Goal: Communication & Community: Answer question/provide support

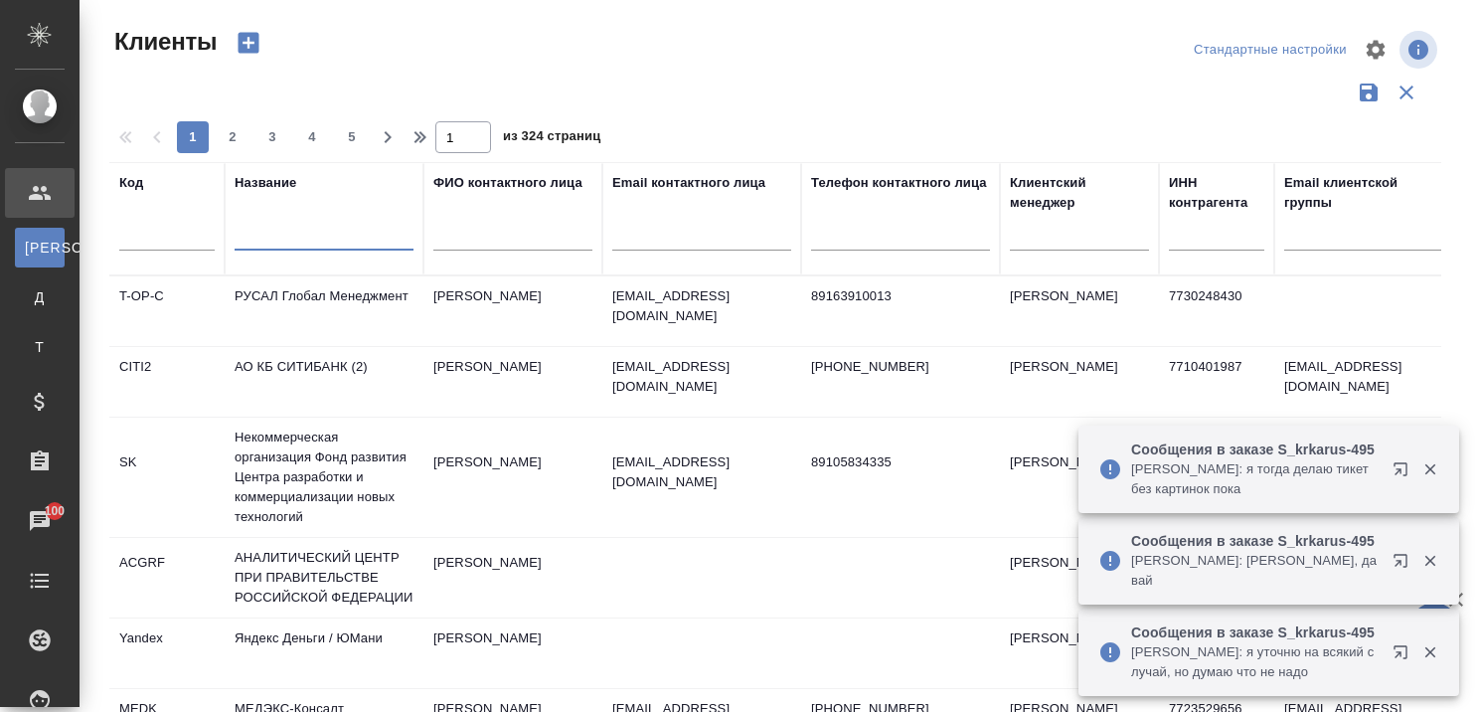
select select "RU"
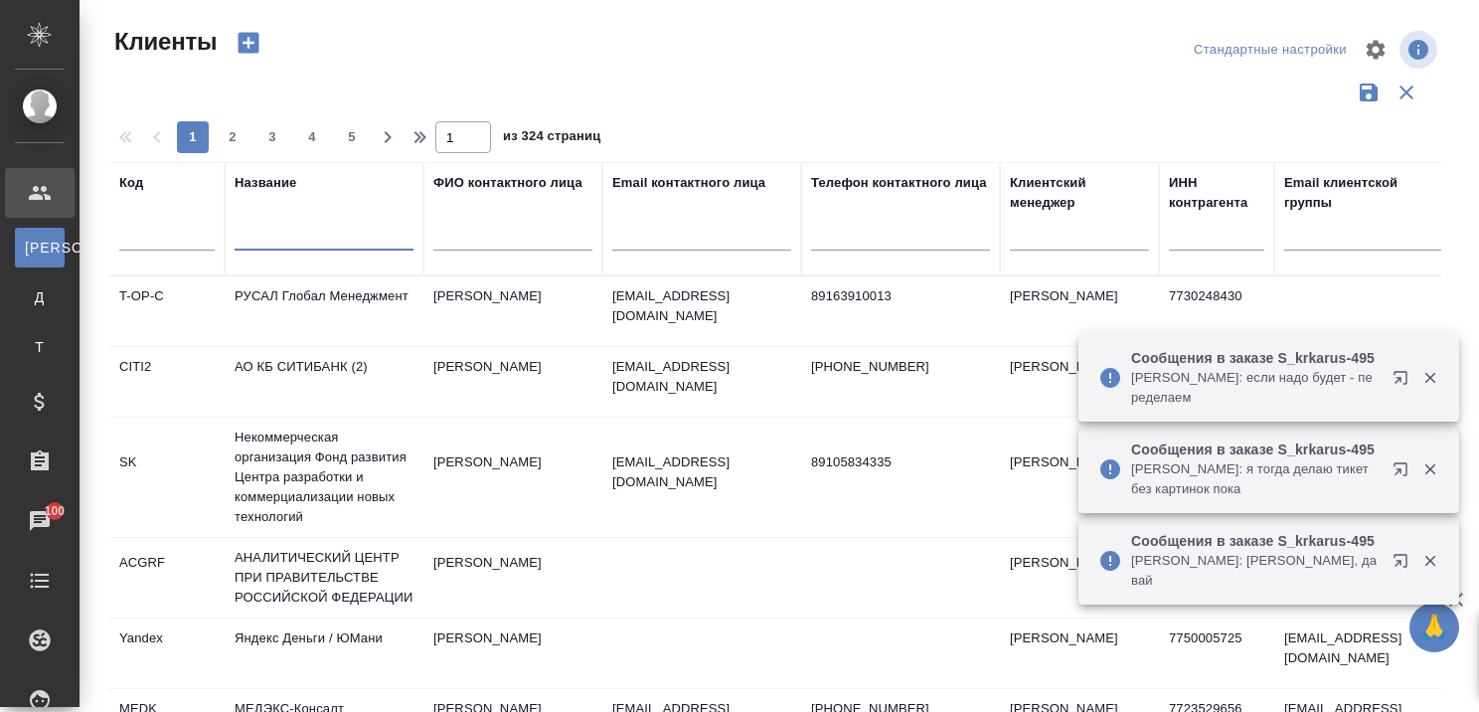
click at [307, 247] on input "text" at bounding box center [324, 238] width 179 height 25
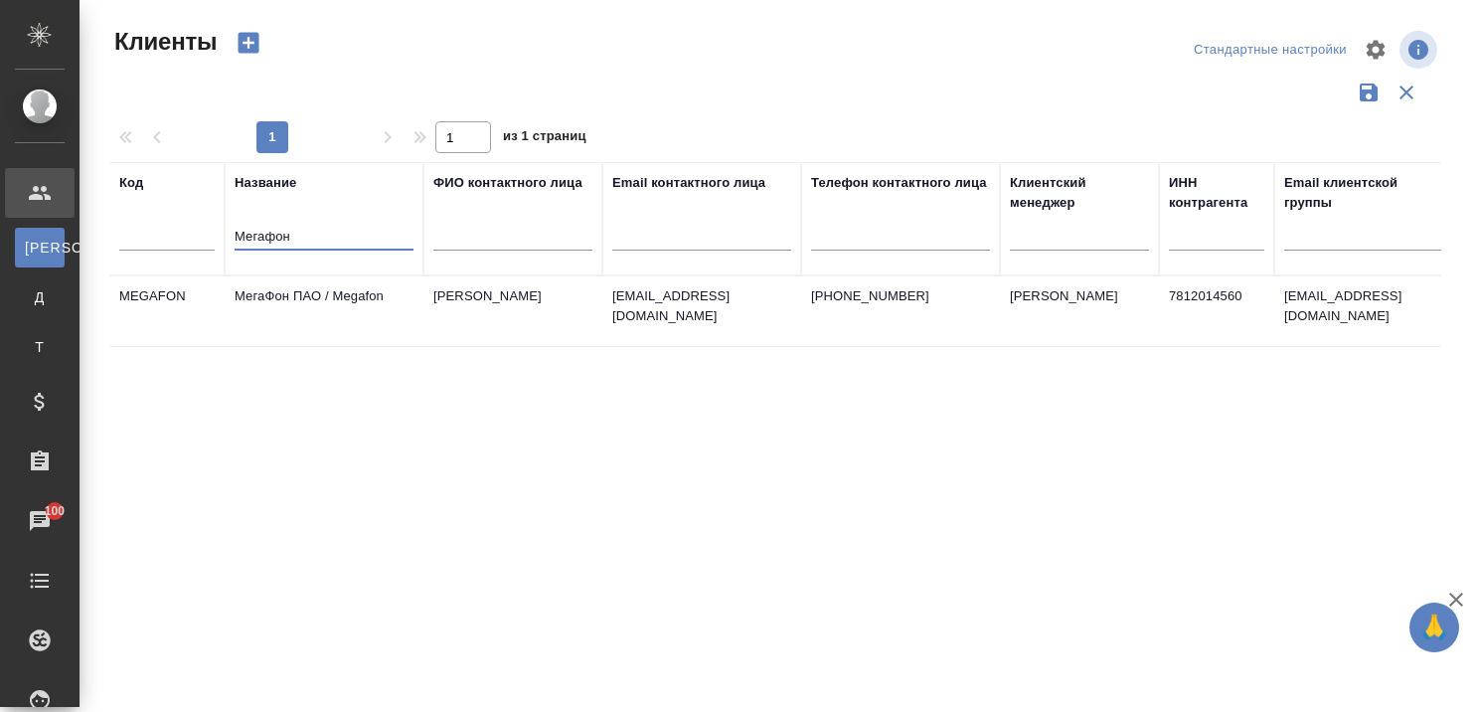
type input "Мегафон"
click at [1456, 594] on icon "button" at bounding box center [1457, 600] width 24 height 24
click at [40, 511] on div "Чаты" at bounding box center [15, 521] width 50 height 30
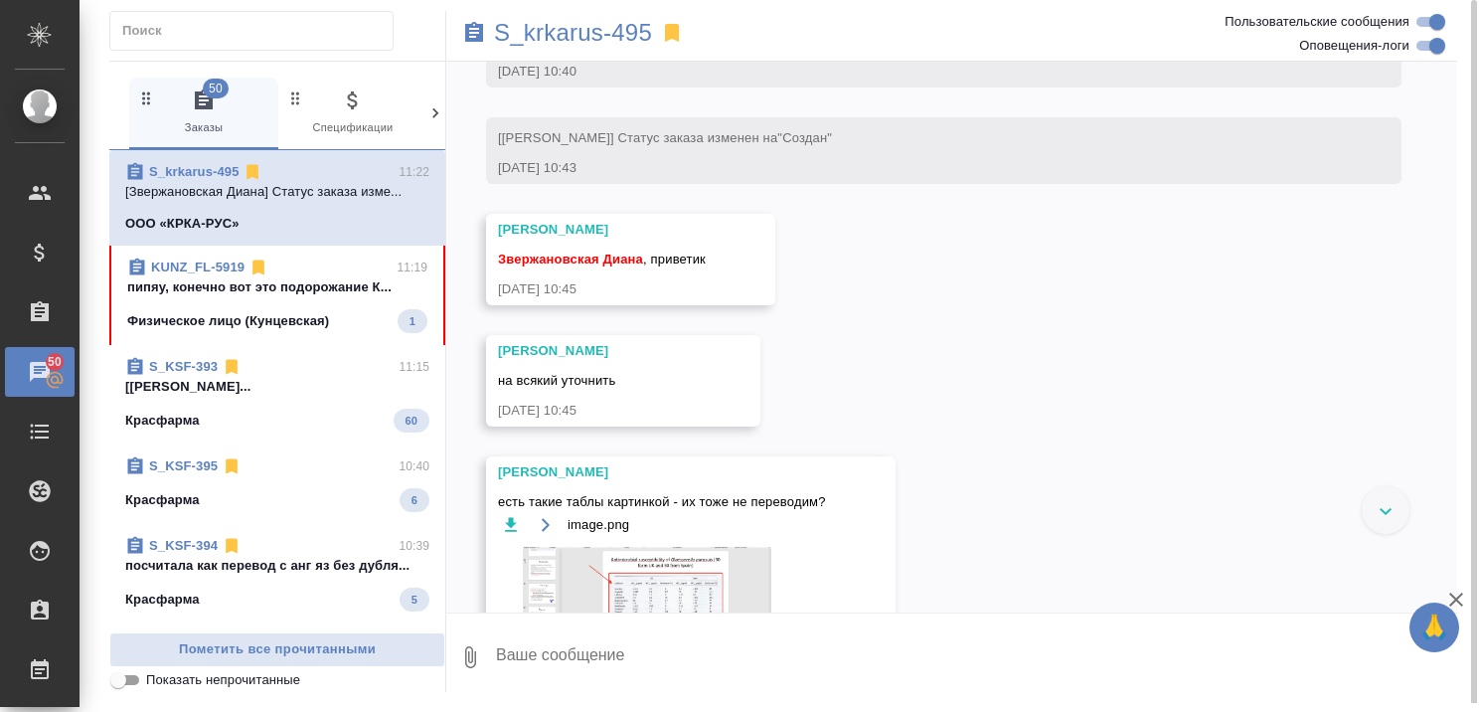
scroll to position [1467, 0]
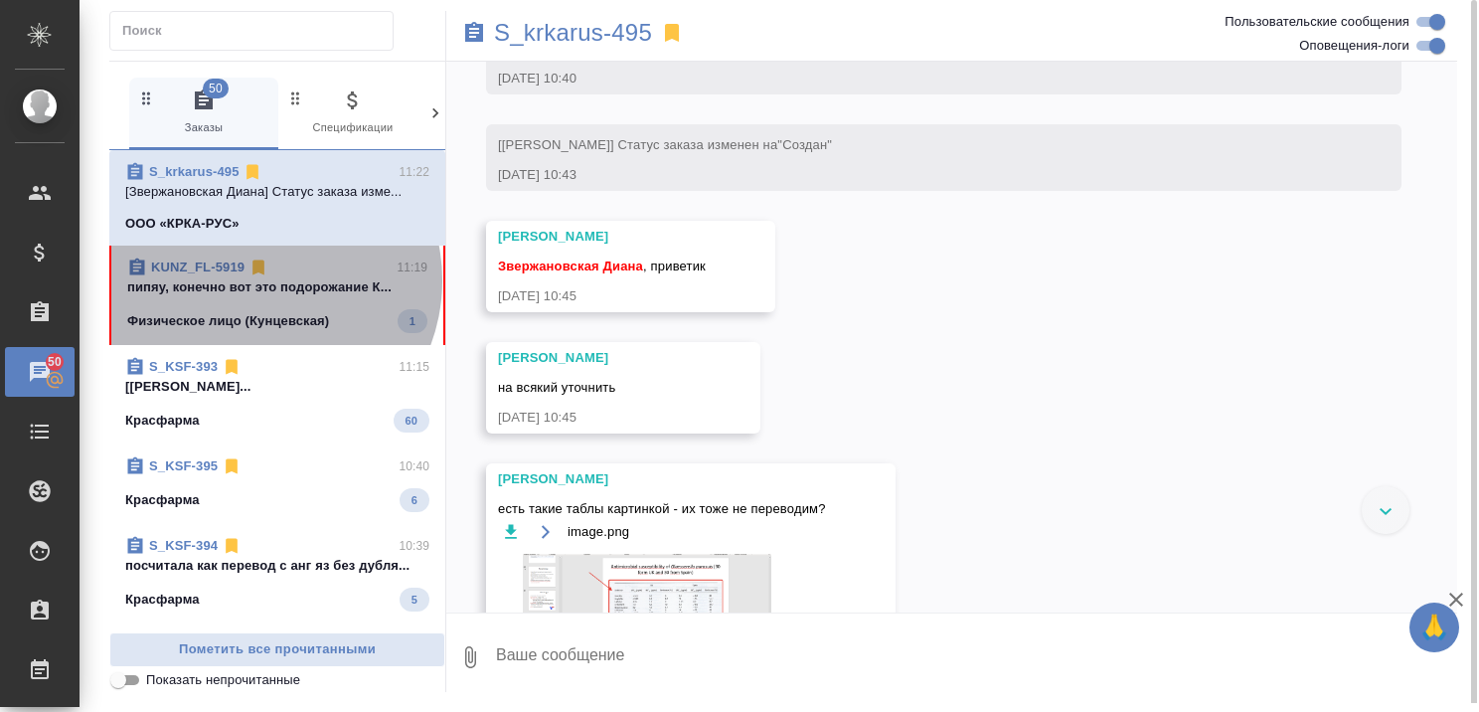
click at [257, 280] on p "пипяу, конечно вот это подорожание К..." at bounding box center [277, 287] width 300 height 20
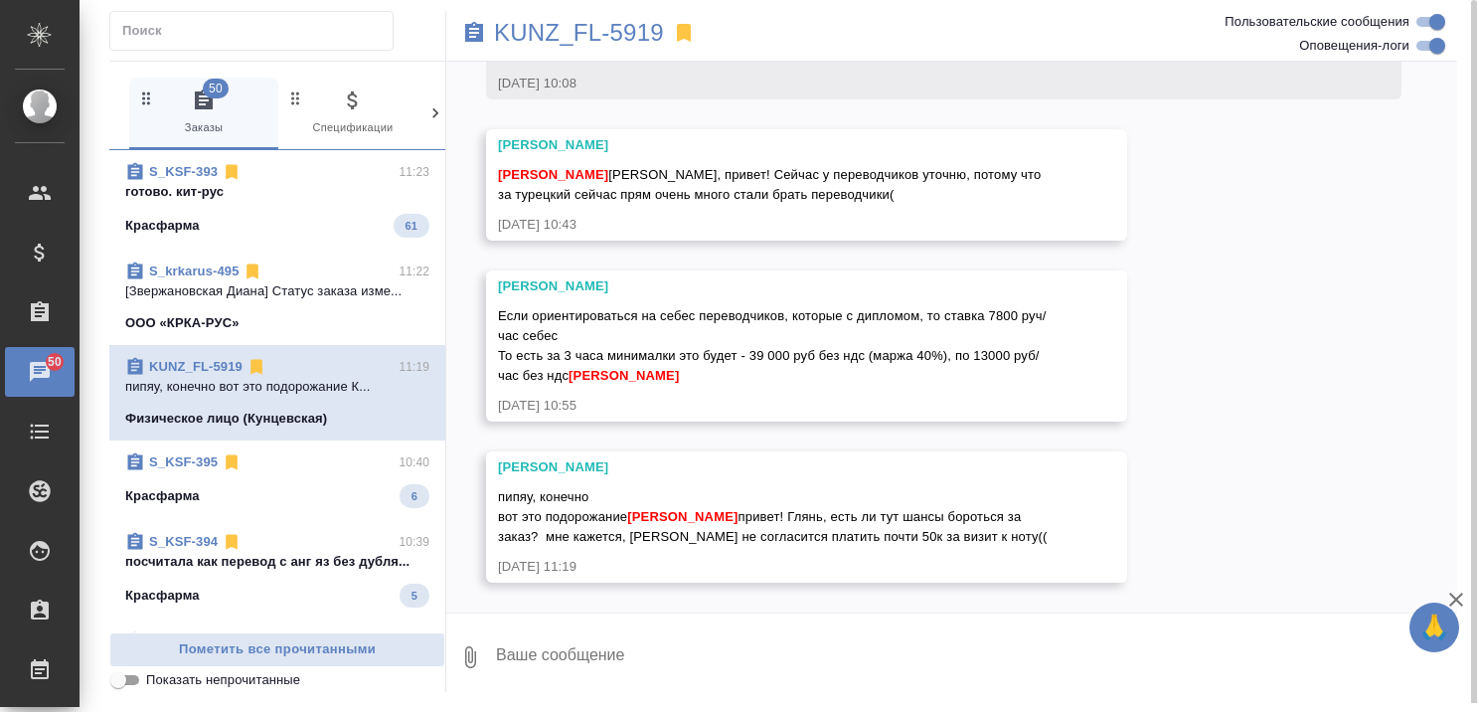
scroll to position [672, 0]
click at [608, 637] on textarea at bounding box center [975, 657] width 963 height 68
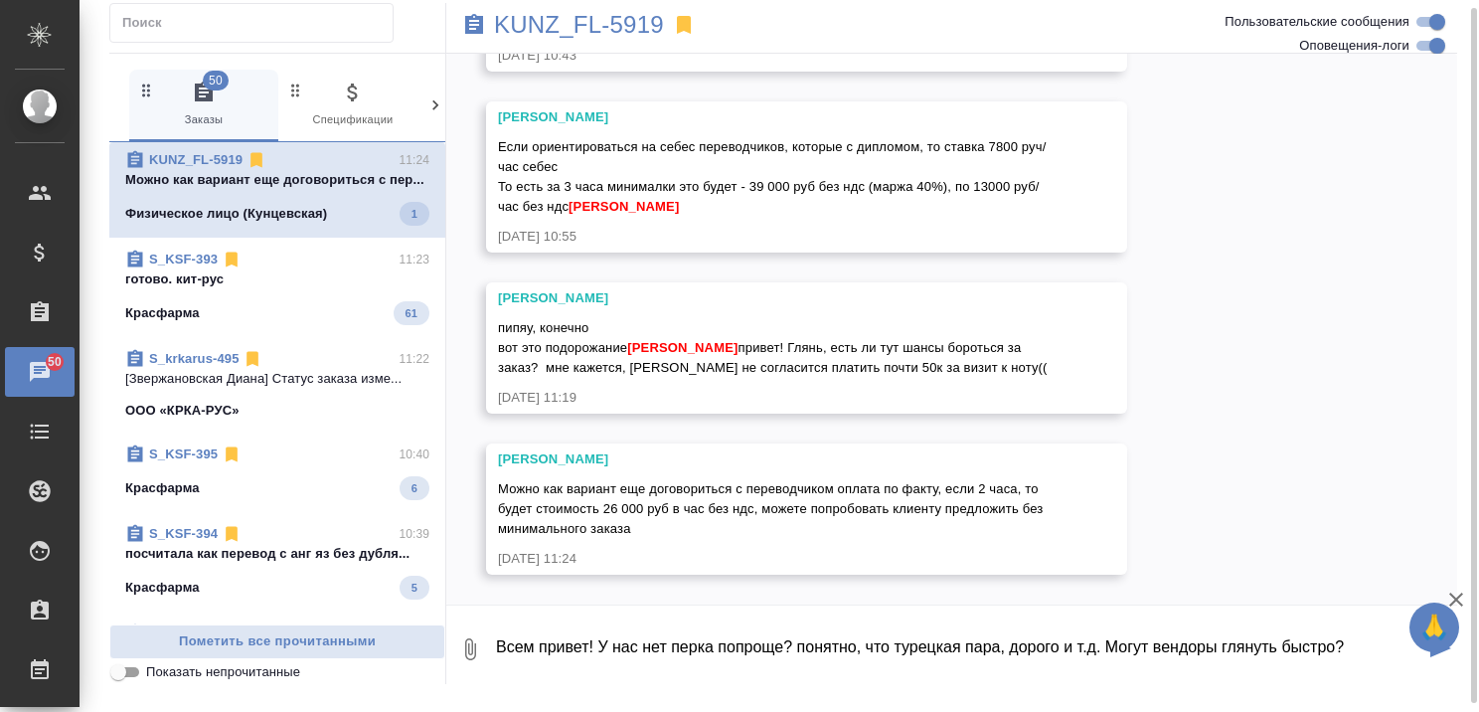
scroll to position [834, 0]
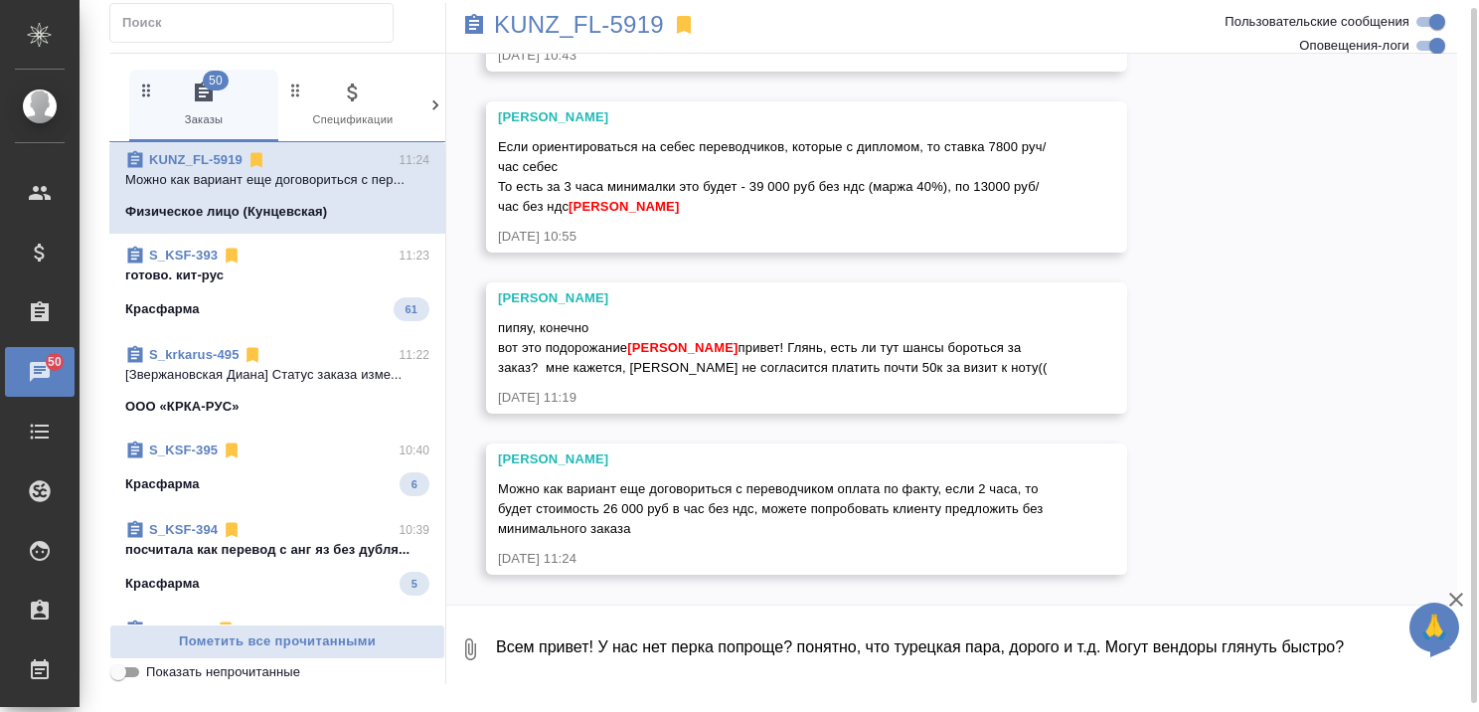
type textarea "Всем привет! У нас нет перка попроще? понятно, что турецкая пара, дорого и т.д.…"
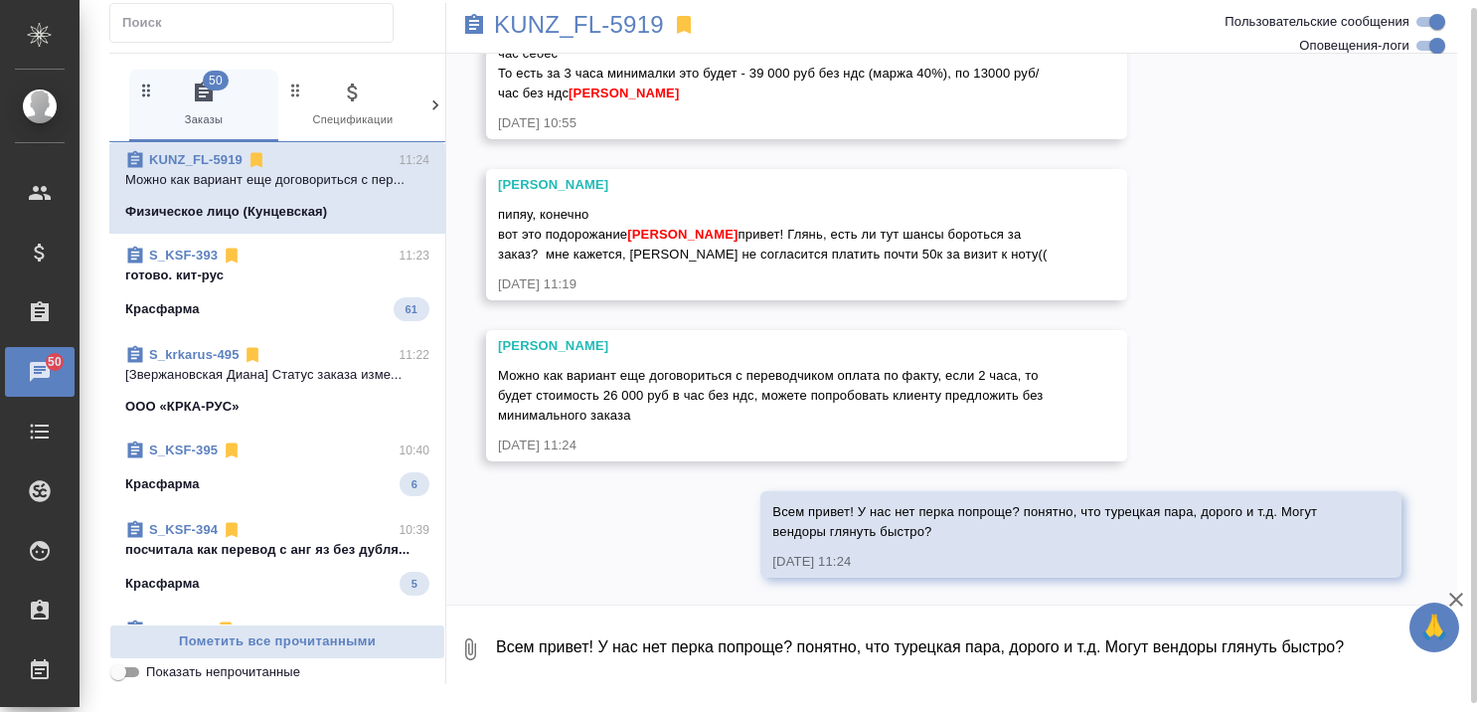
scroll to position [951, 0]
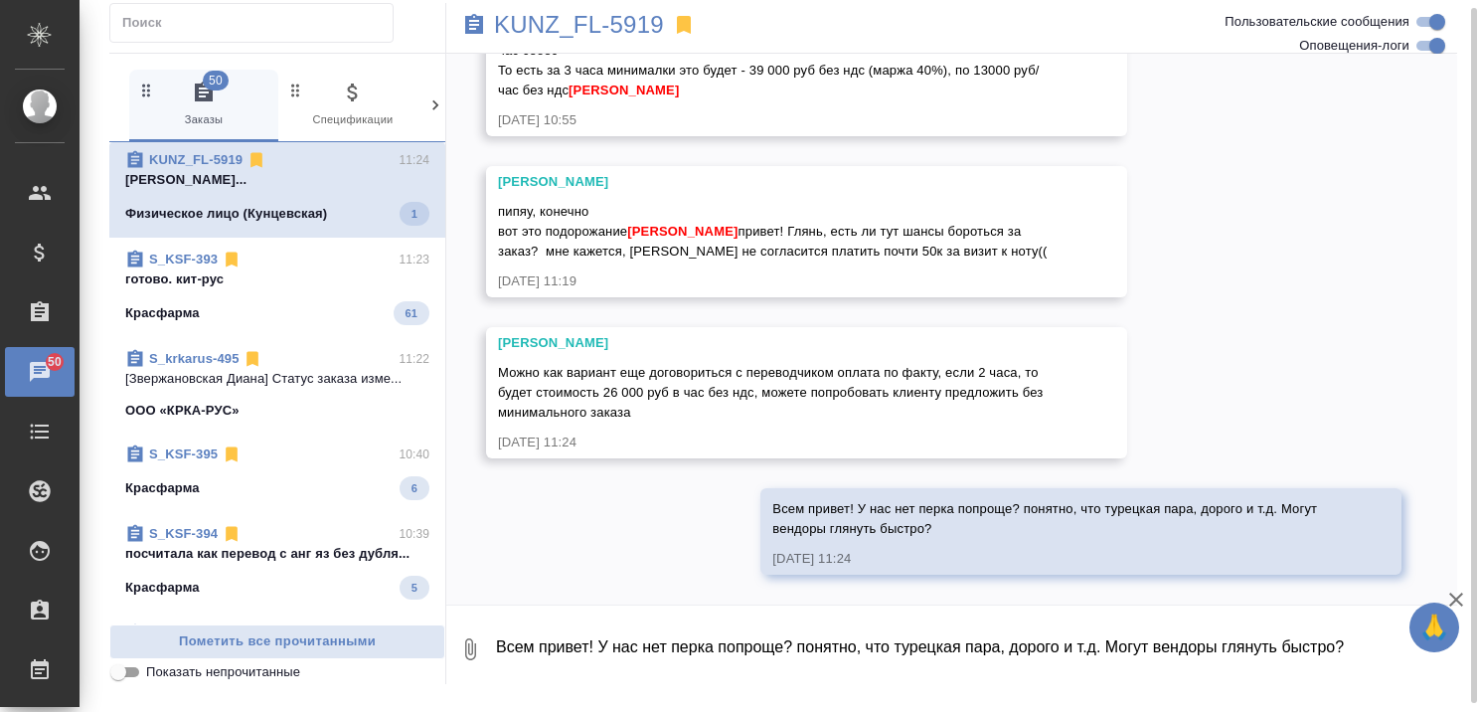
click at [1456, 592] on icon "button" at bounding box center [1457, 600] width 24 height 24
click at [684, 643] on textarea "Всем привет! У нас нет перка попроще? понятно, что турецкая пара, дорого и т.д.…" at bounding box center [975, 649] width 963 height 68
click at [728, 640] on textarea "Всем привет! У нас нет перка попроще? понятно, что турецкая пара, дорого и т.д.…" at bounding box center [975, 649] width 963 height 68
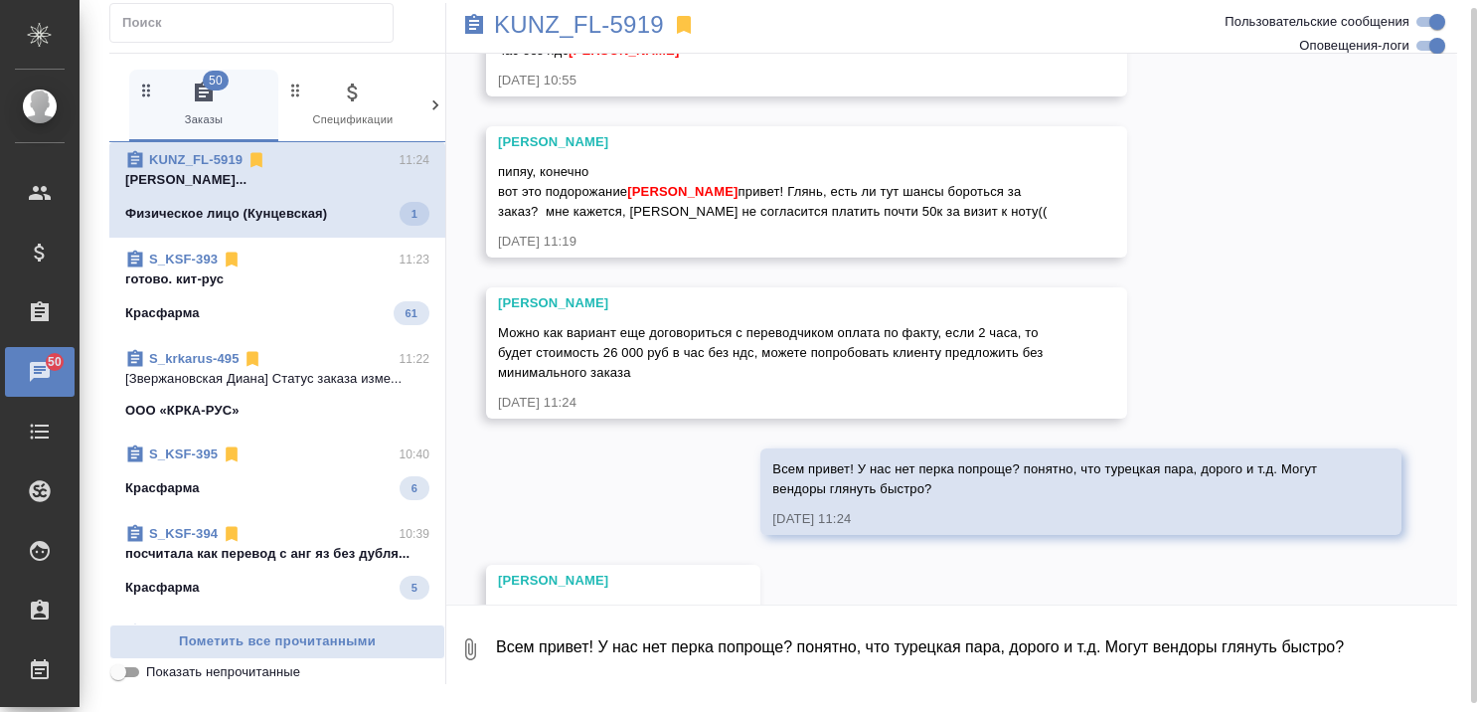
scroll to position [1072, 0]
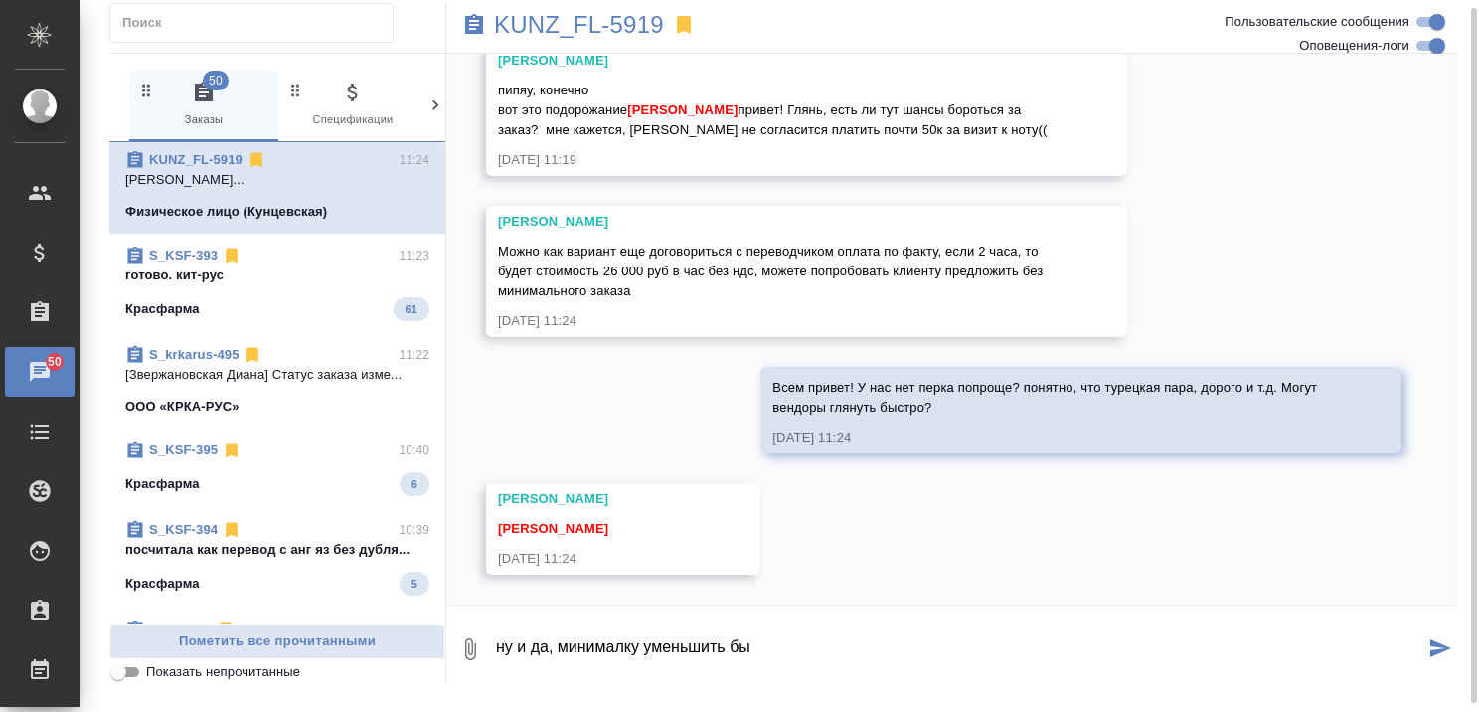
type textarea "ну и да, минималку уменьшить бы"
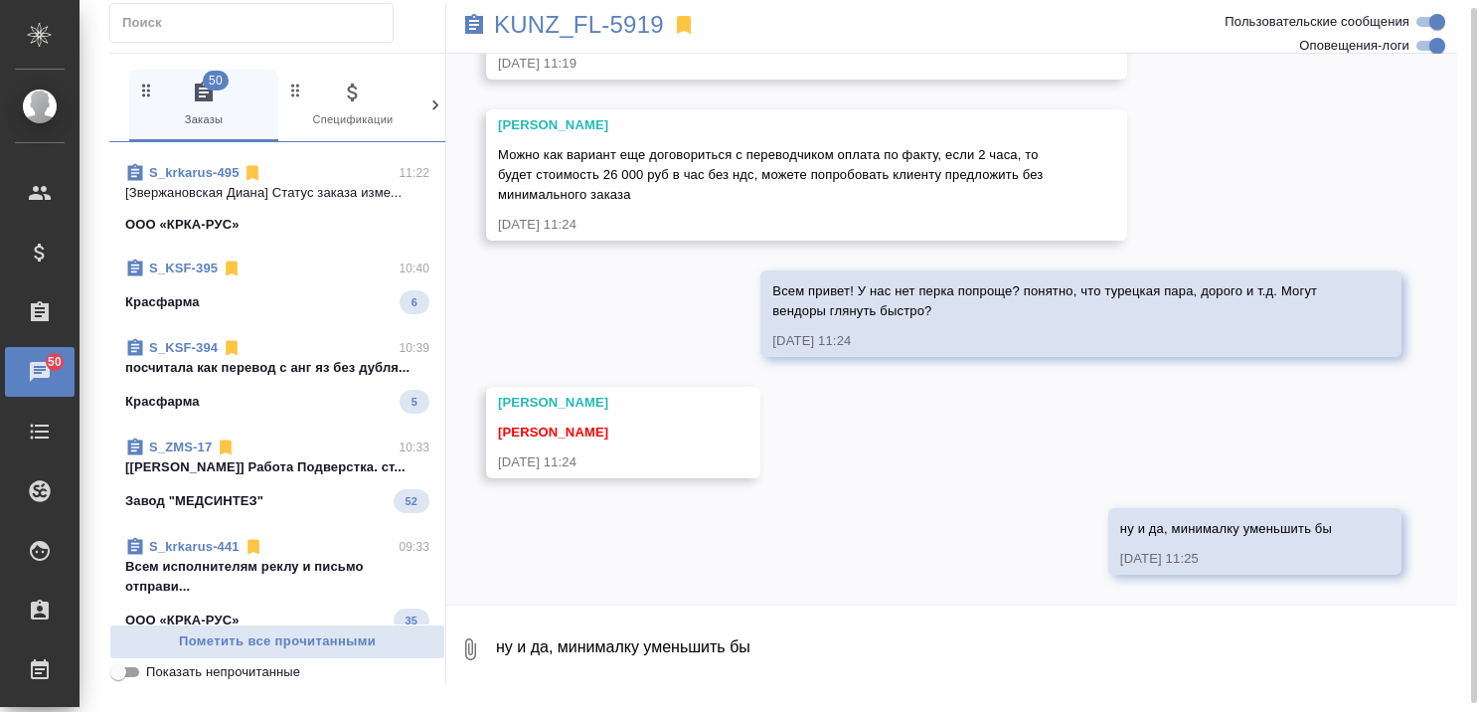
scroll to position [0, 0]
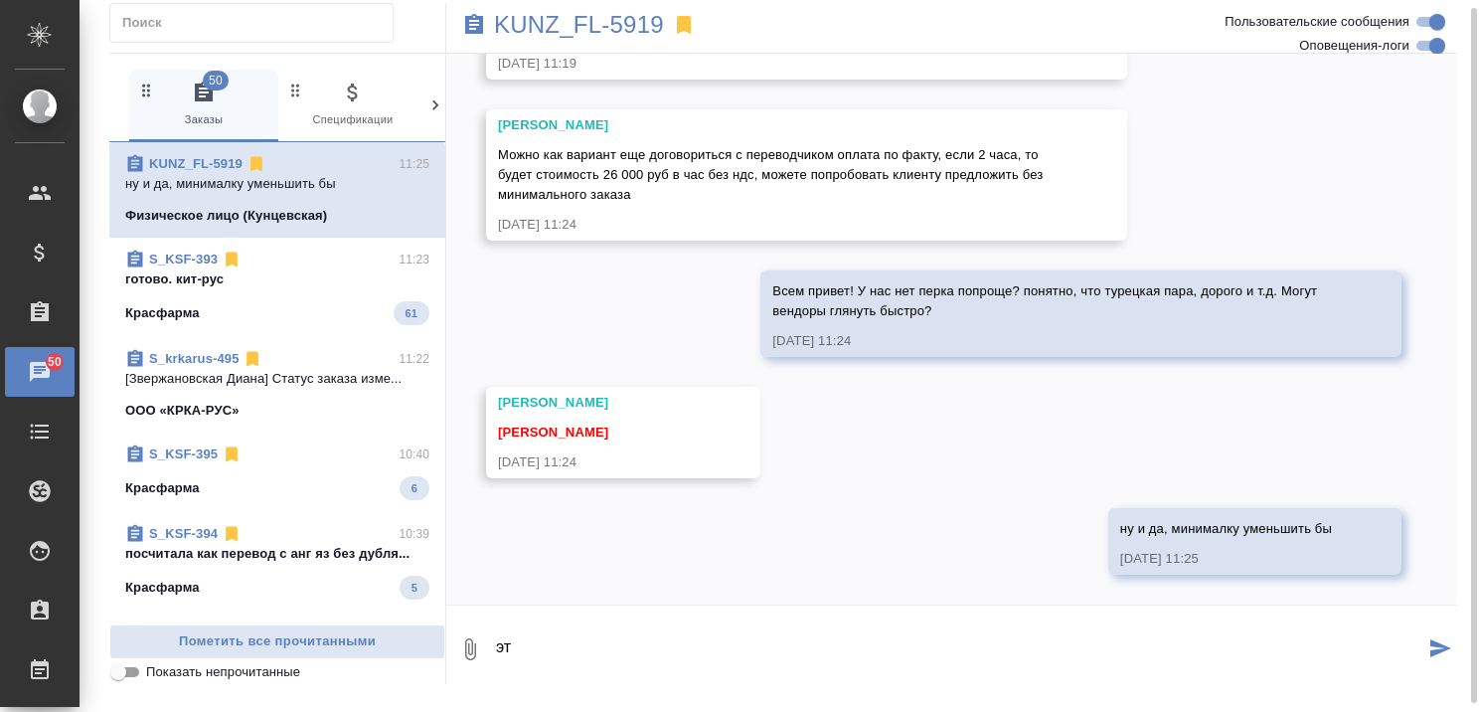
type textarea "э"
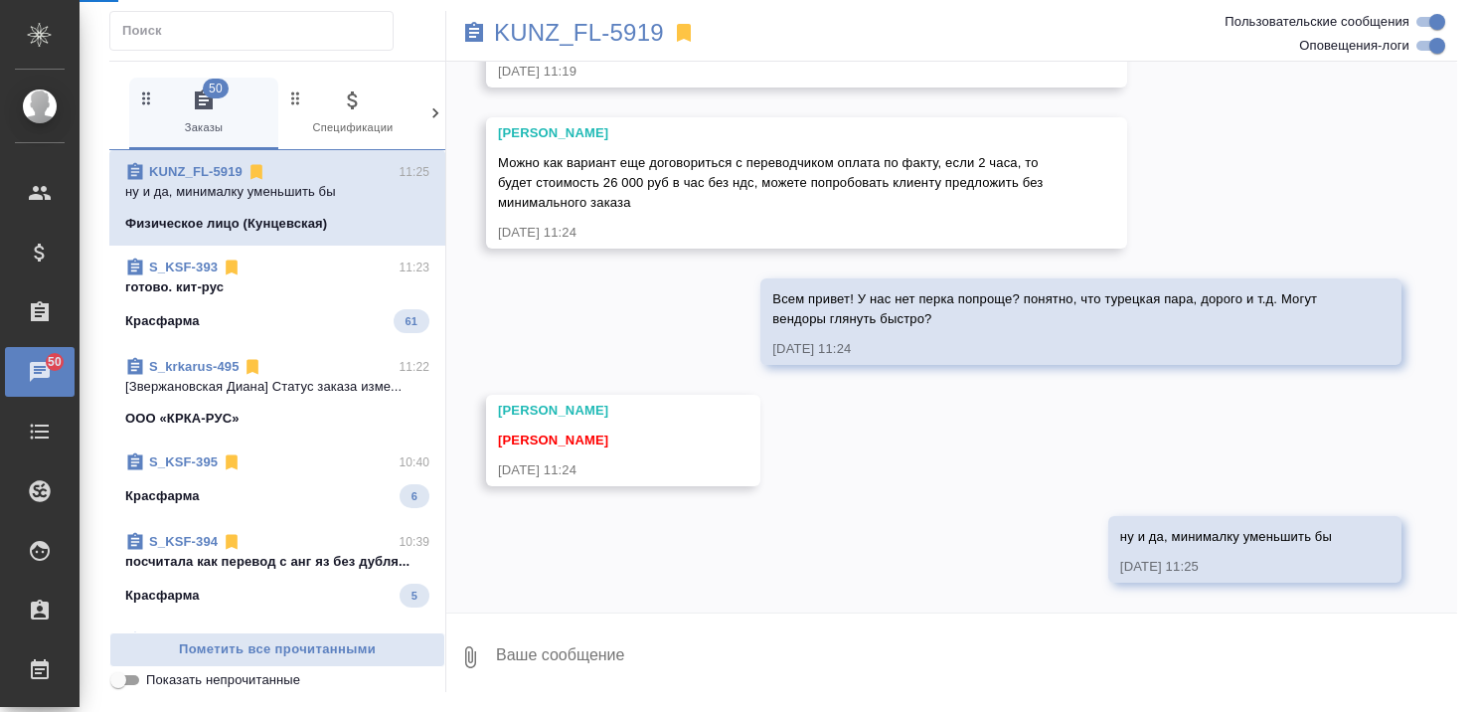
select select "RU"
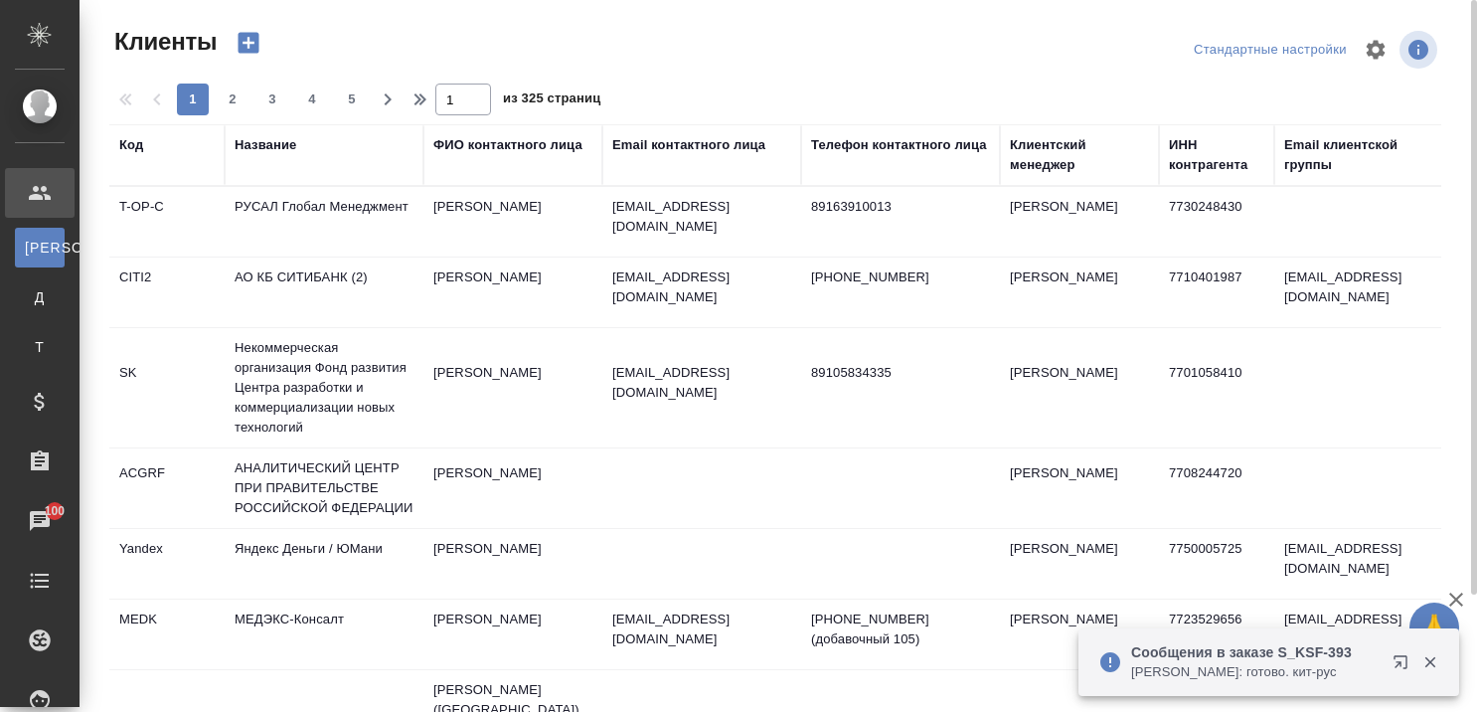
click at [272, 139] on div "Название" at bounding box center [266, 145] width 62 height 20
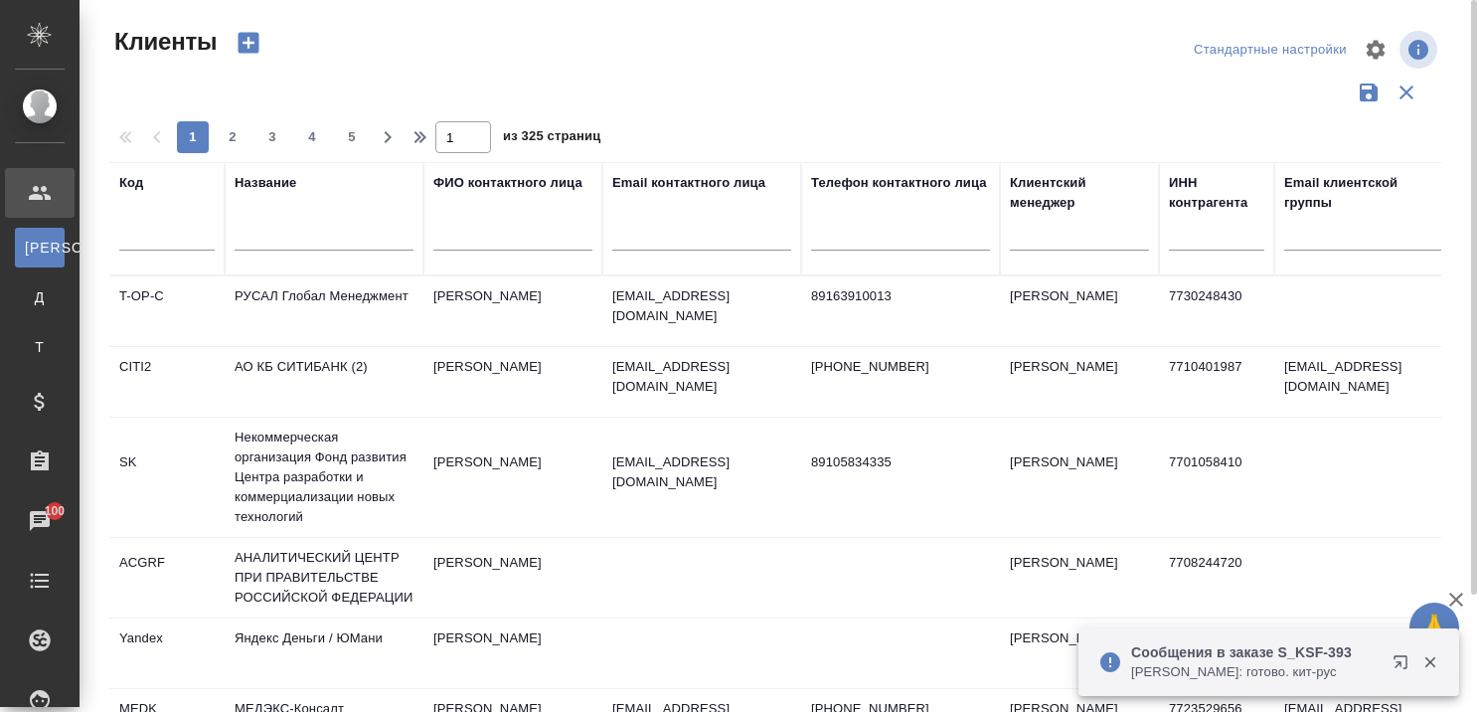
click at [276, 248] on input "text" at bounding box center [324, 238] width 179 height 25
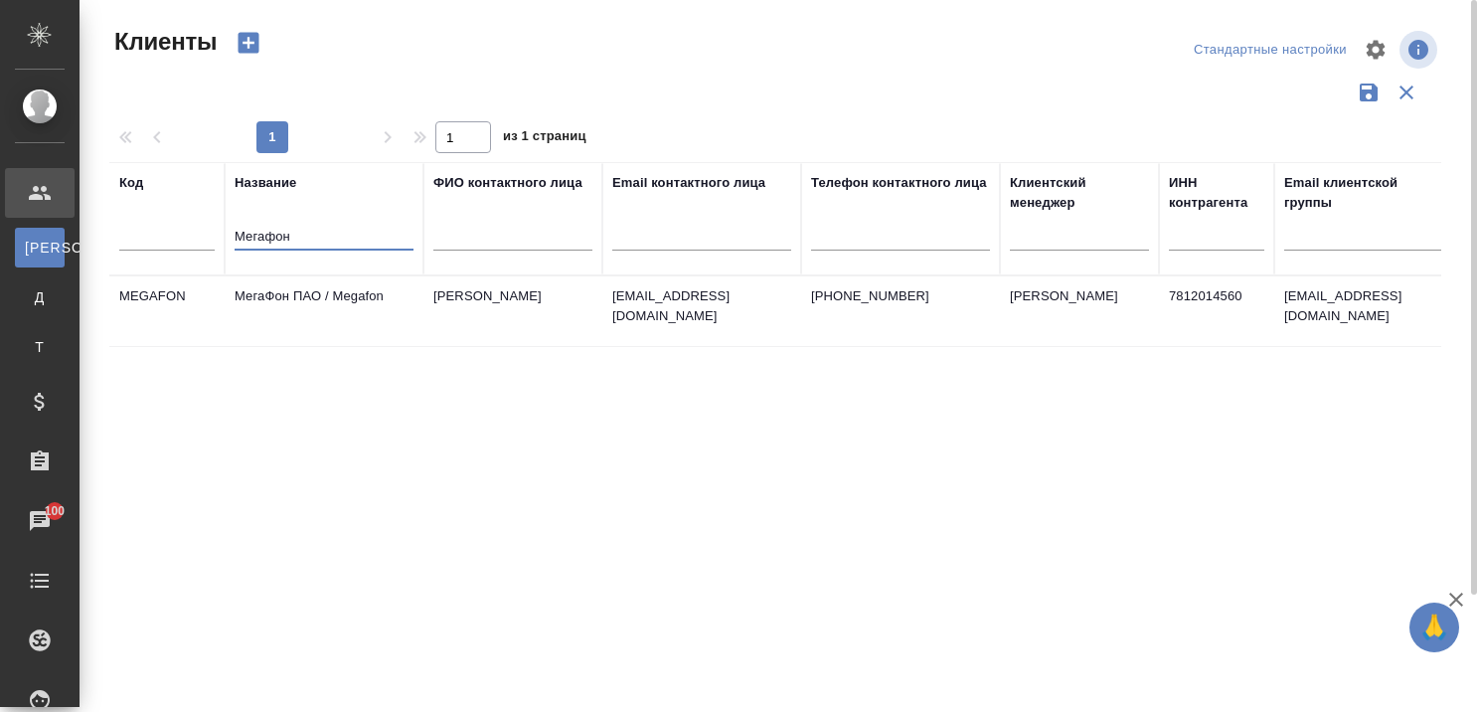
type input "Мегафон"
click at [358, 292] on td "МегаФон ПАО / Megafon" at bounding box center [324, 311] width 199 height 70
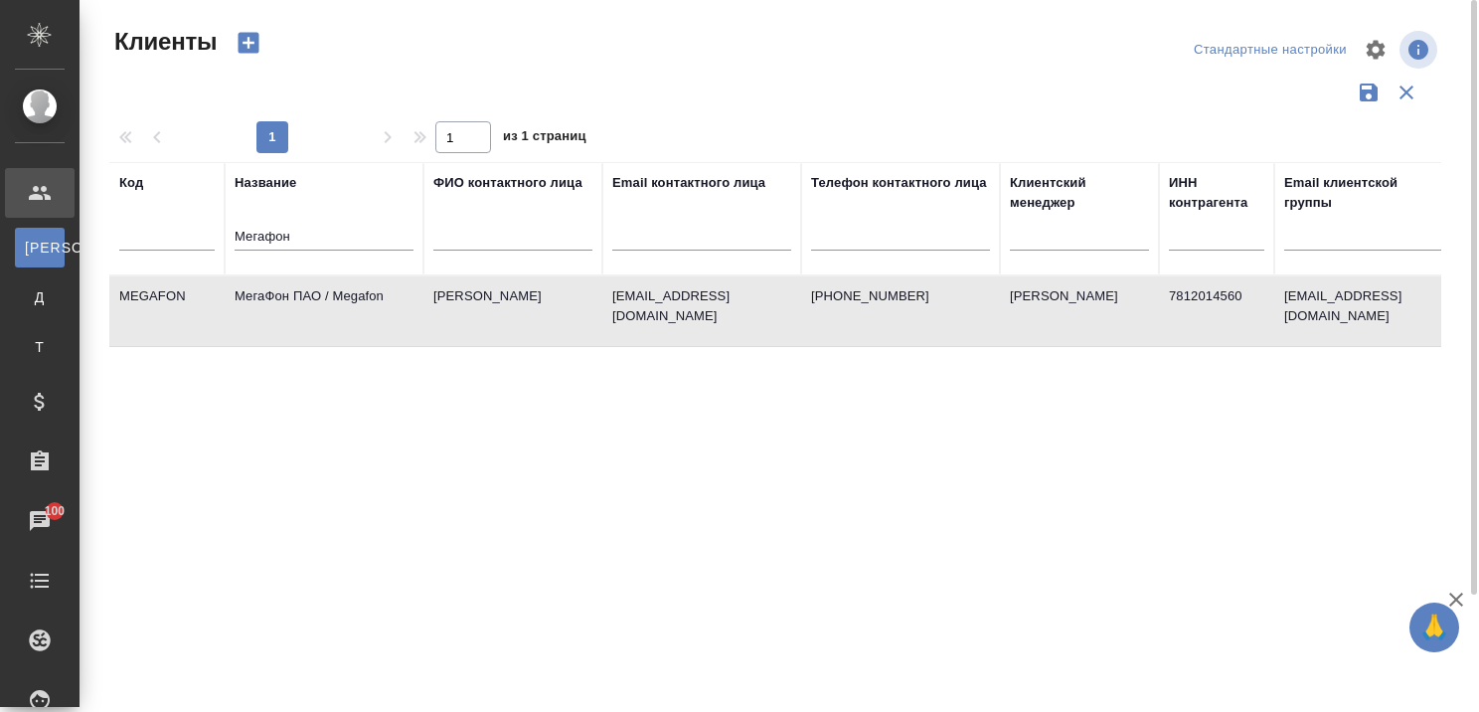
click at [358, 292] on td "МегаФон ПАО / Megafon" at bounding box center [324, 311] width 199 height 70
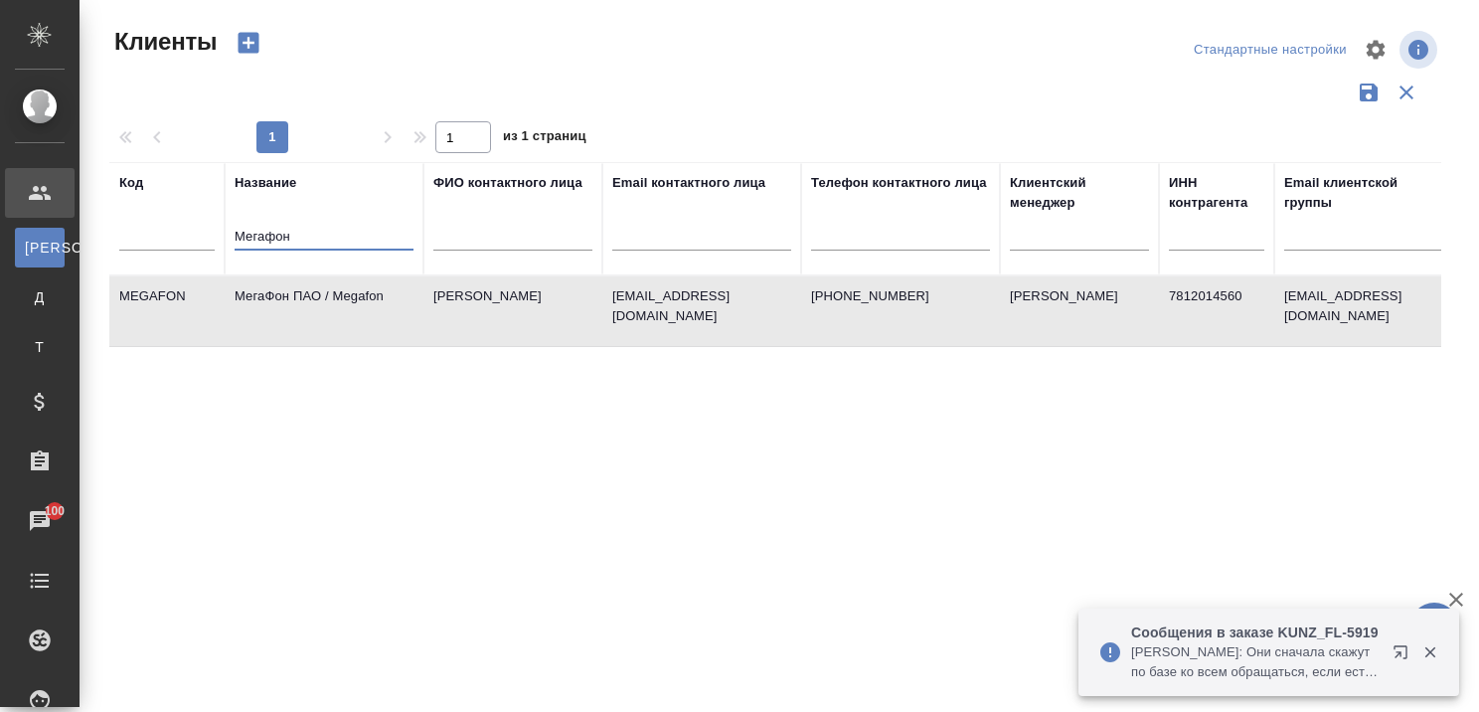
drag, startPoint x: 377, startPoint y: 228, endPoint x: 131, endPoint y: 230, distance: 245.6
click at [131, 230] on tr "Код Название Мегафон ФИО контактного лица Email контактного лица Телефон контак…" at bounding box center [860, 218] width 1503 height 113
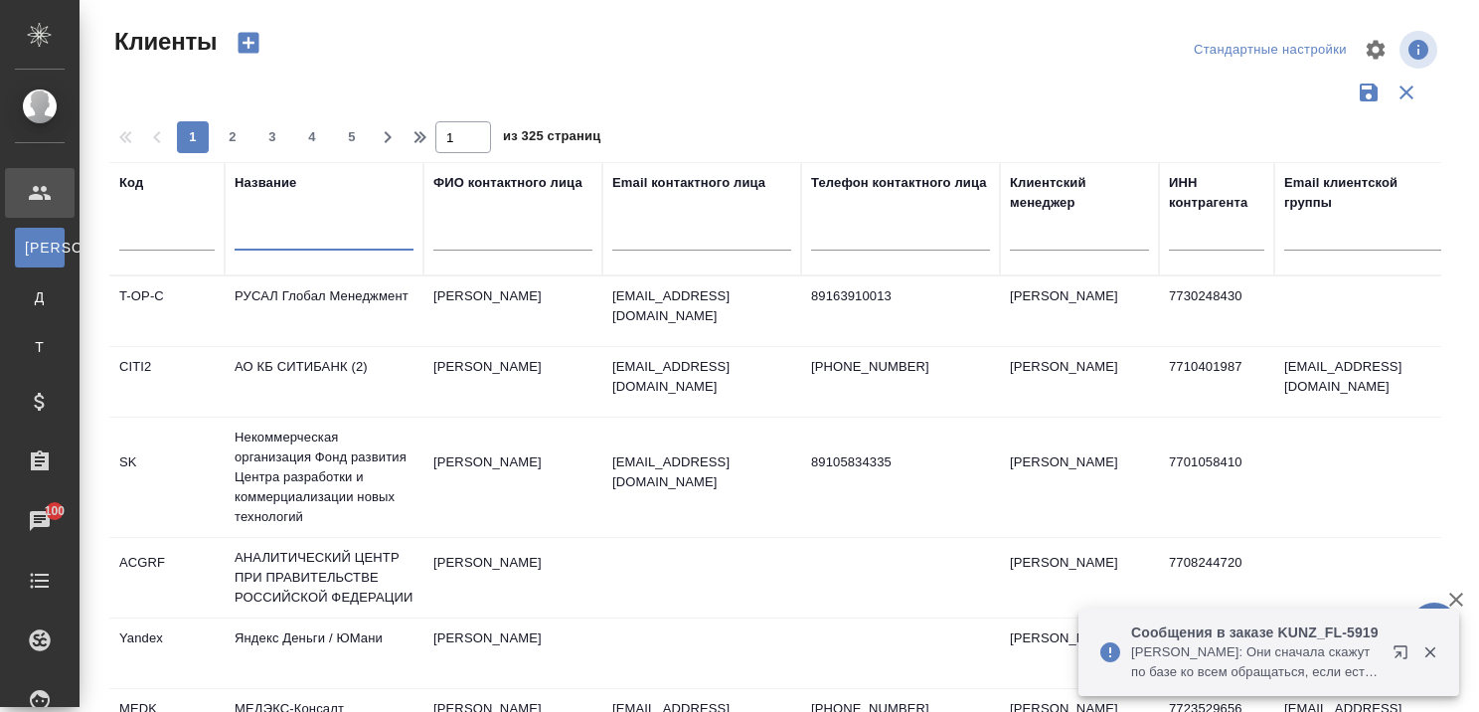
click at [1406, 645] on icon "button" at bounding box center [1400, 651] width 13 height 13
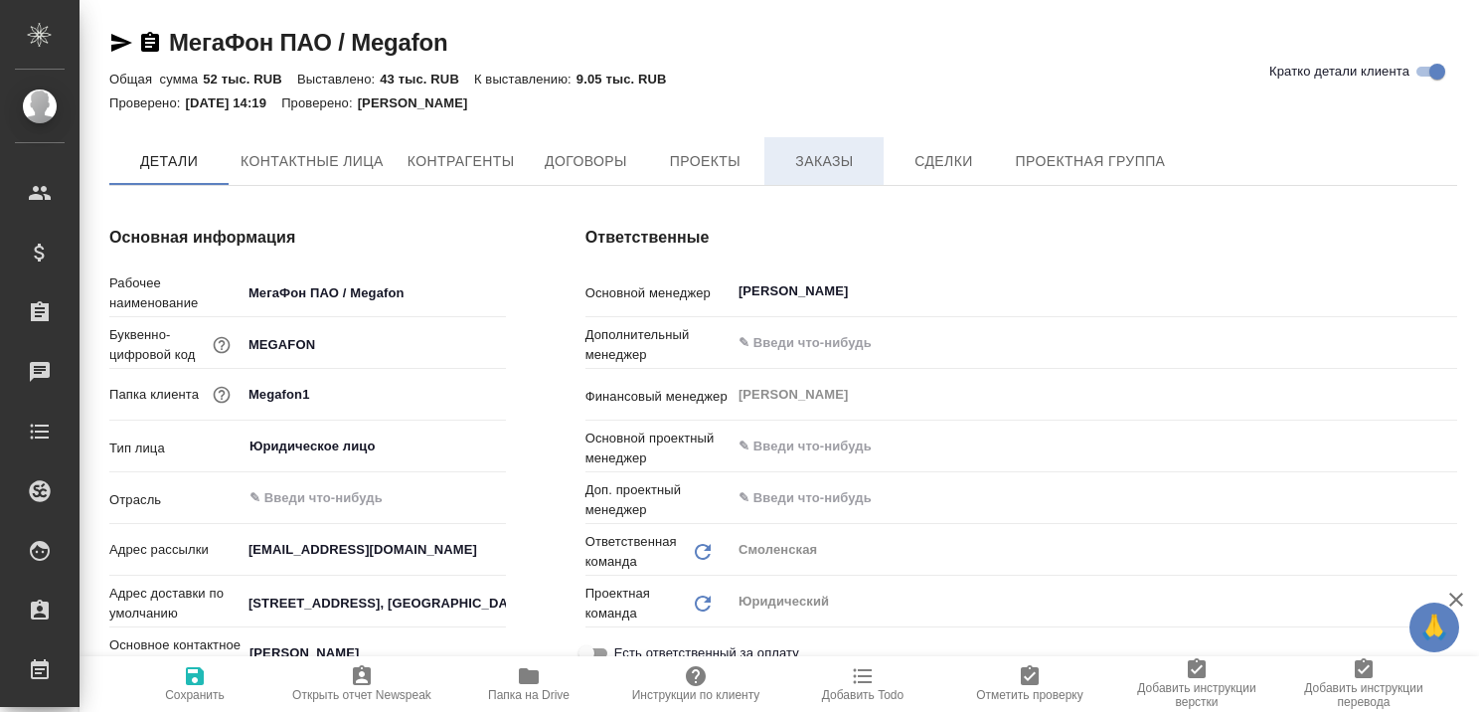
type textarea "x"
click at [838, 160] on span "Заказы" at bounding box center [824, 162] width 95 height 25
type textarea "x"
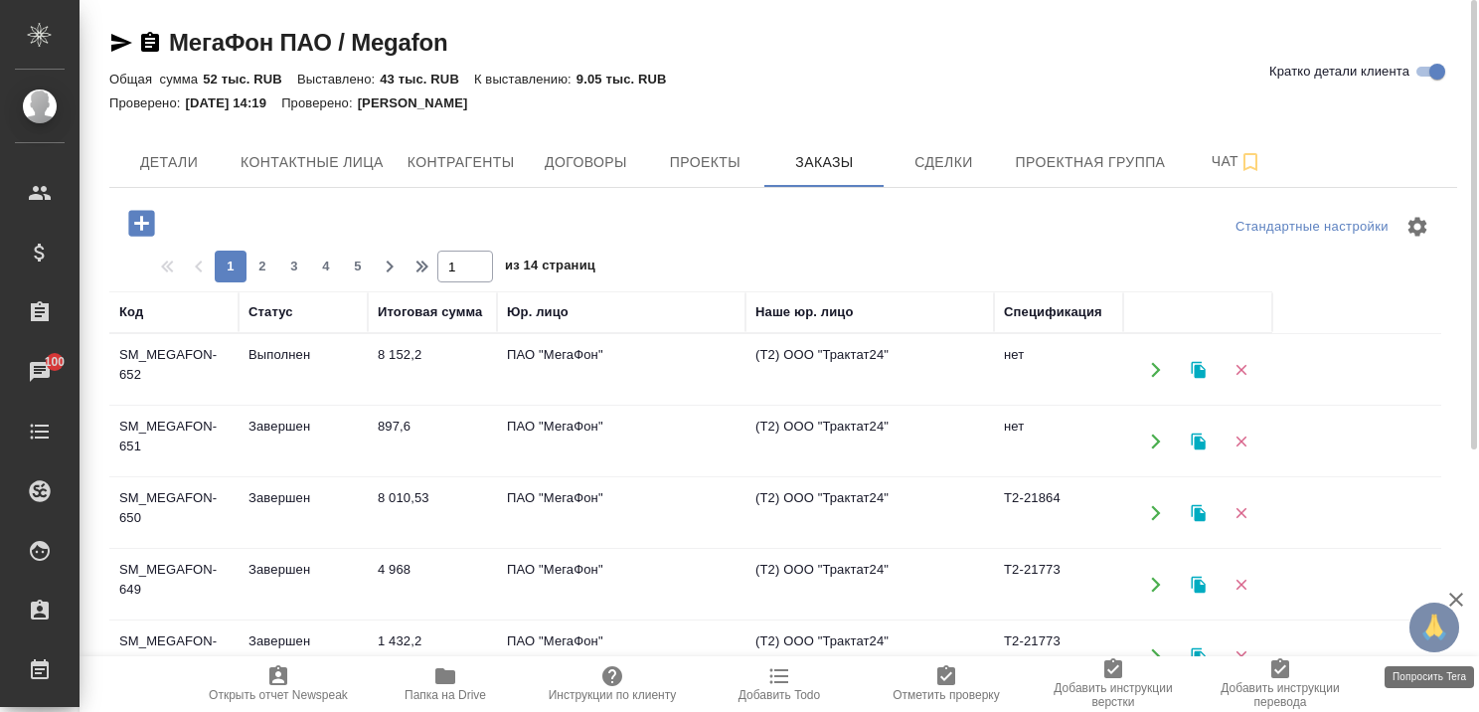
click at [1450, 607] on span "🙏" at bounding box center [1435, 628] width 34 height 42
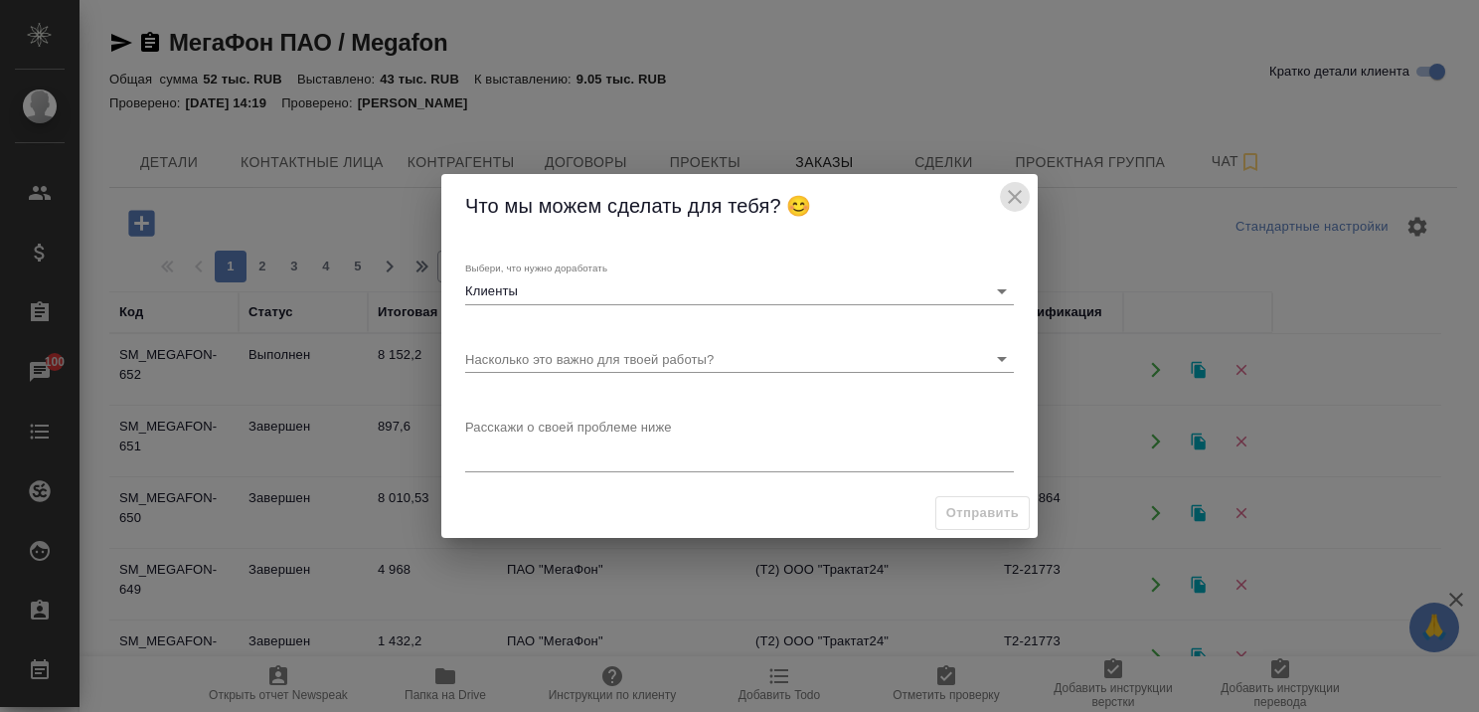
click at [1018, 188] on icon "close" at bounding box center [1015, 197] width 24 height 24
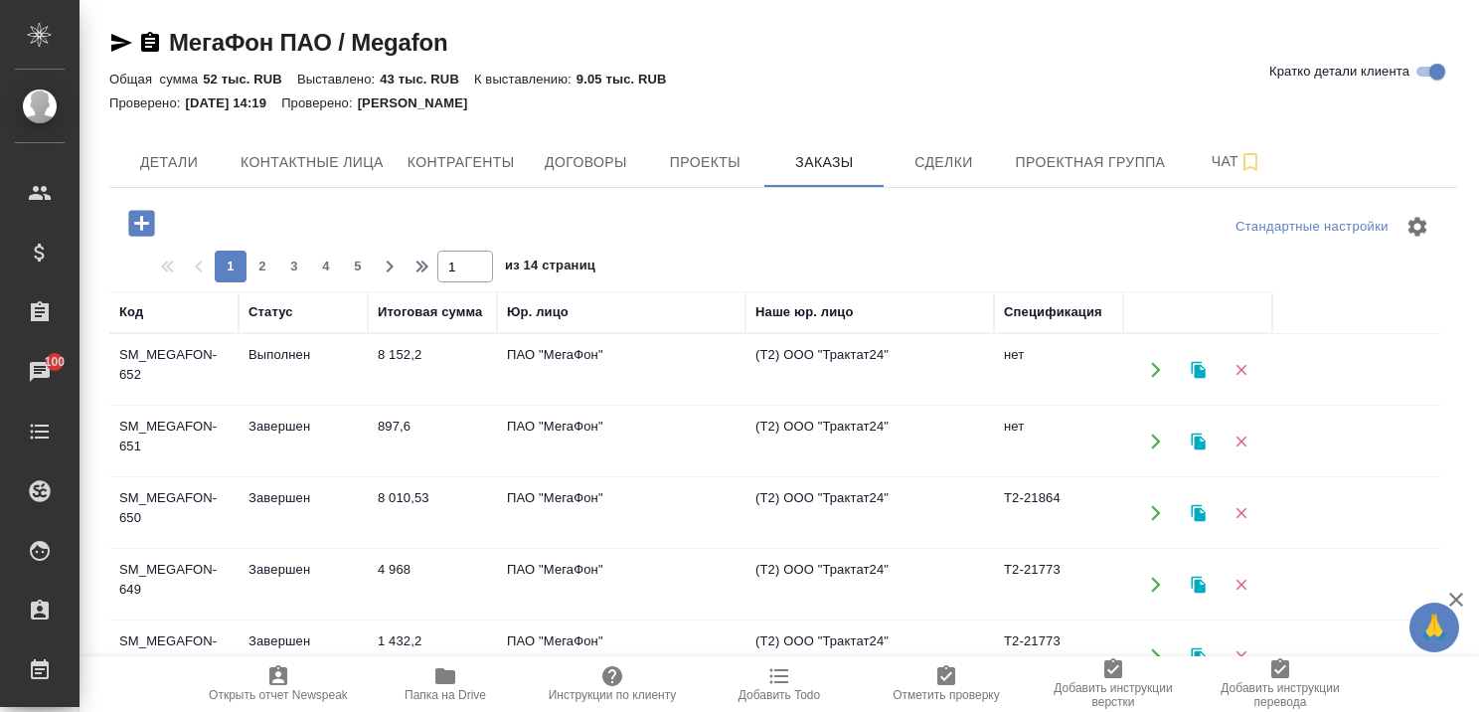
click at [1458, 594] on icon "button" at bounding box center [1457, 600] width 24 height 24
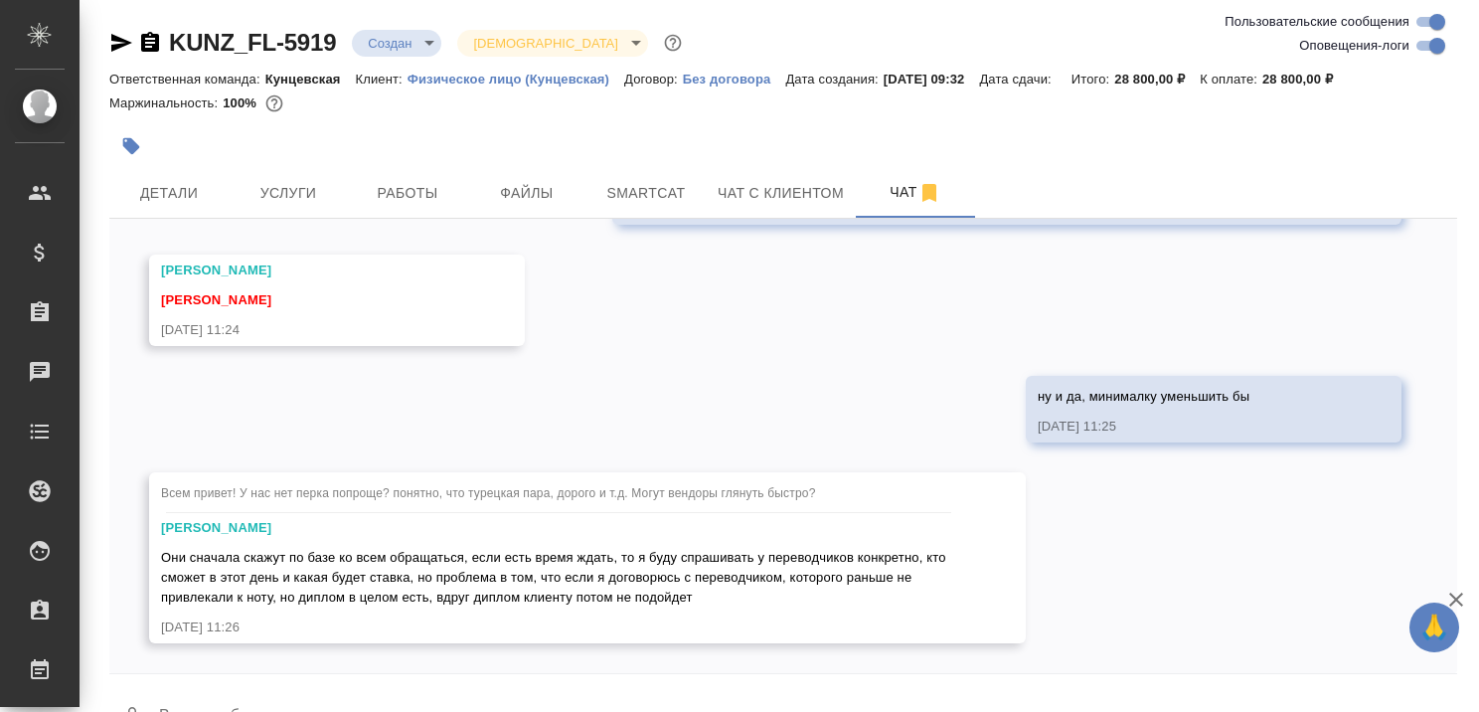
scroll to position [1345, 0]
click at [1448, 595] on icon "button" at bounding box center [1457, 600] width 24 height 24
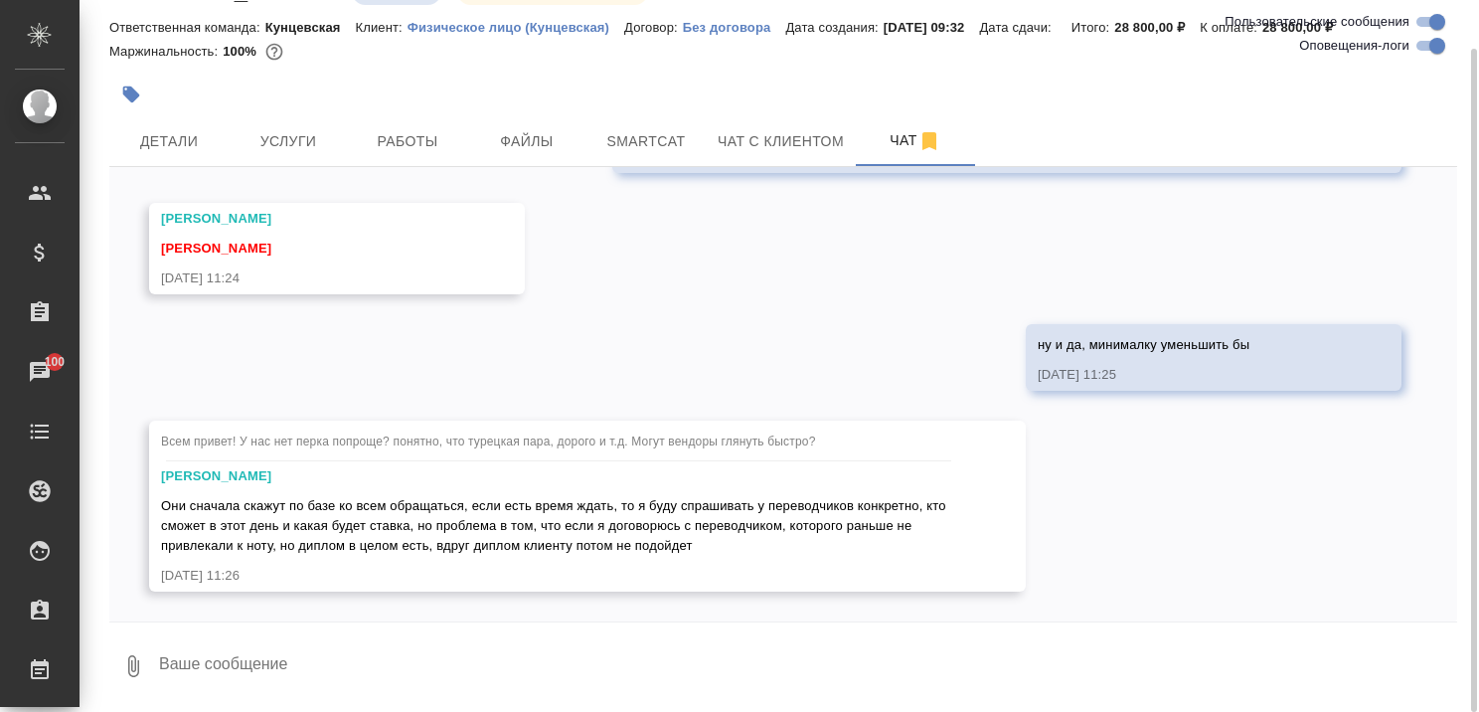
click at [723, 654] on textarea at bounding box center [807, 666] width 1301 height 68
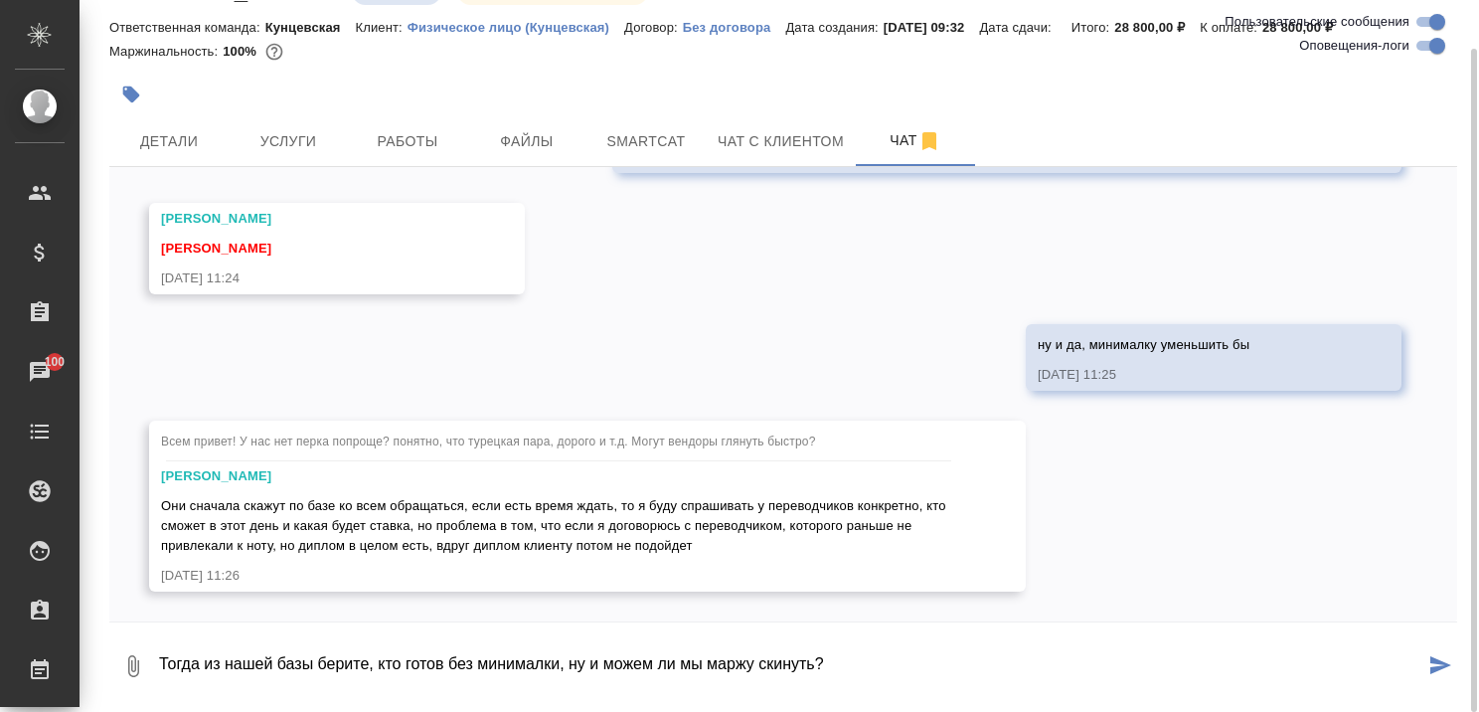
type textarea "Тогда из нашей базы берите, кто готов без минималки, ну и можем ли мы маржу ски…"
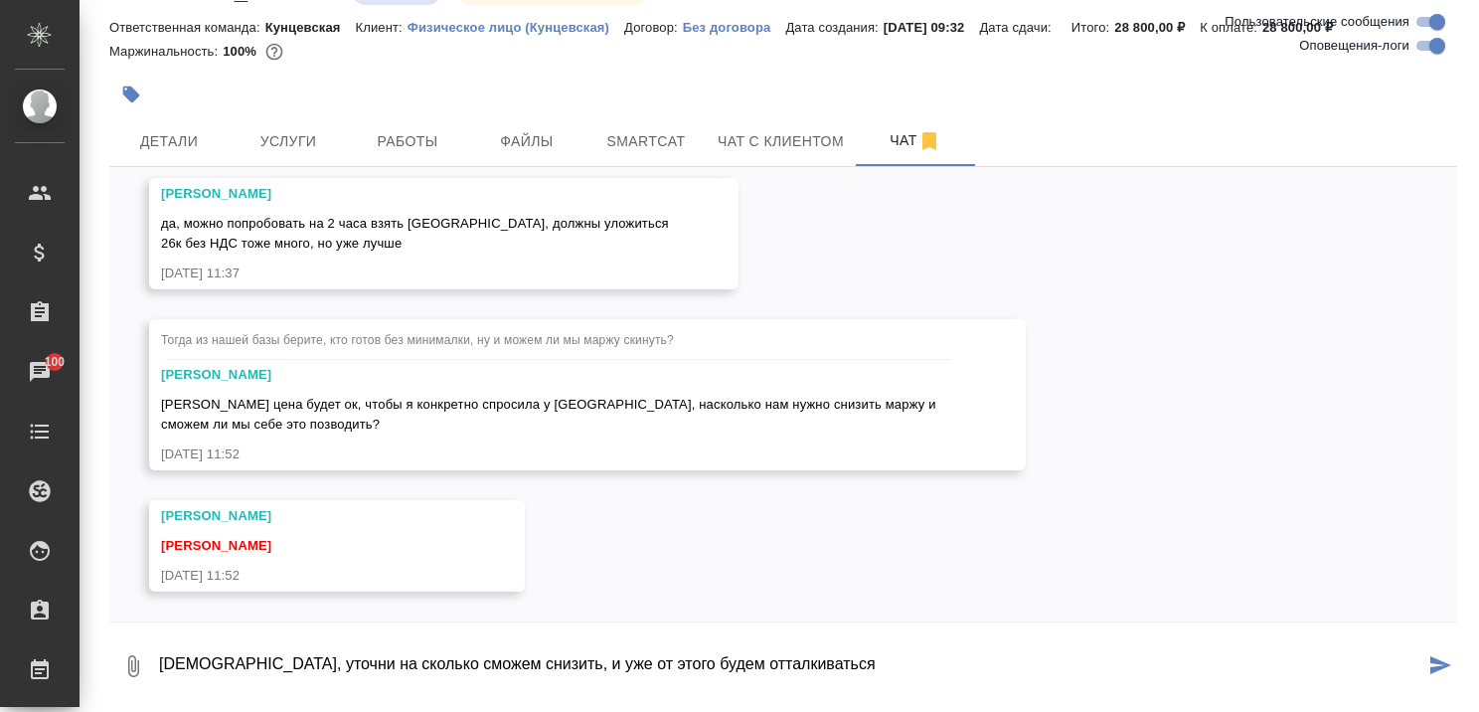
type textarea "[DEMOGRAPHIC_DATA], уточни на сколько сможем снизить, и уже от этого будем отта…"
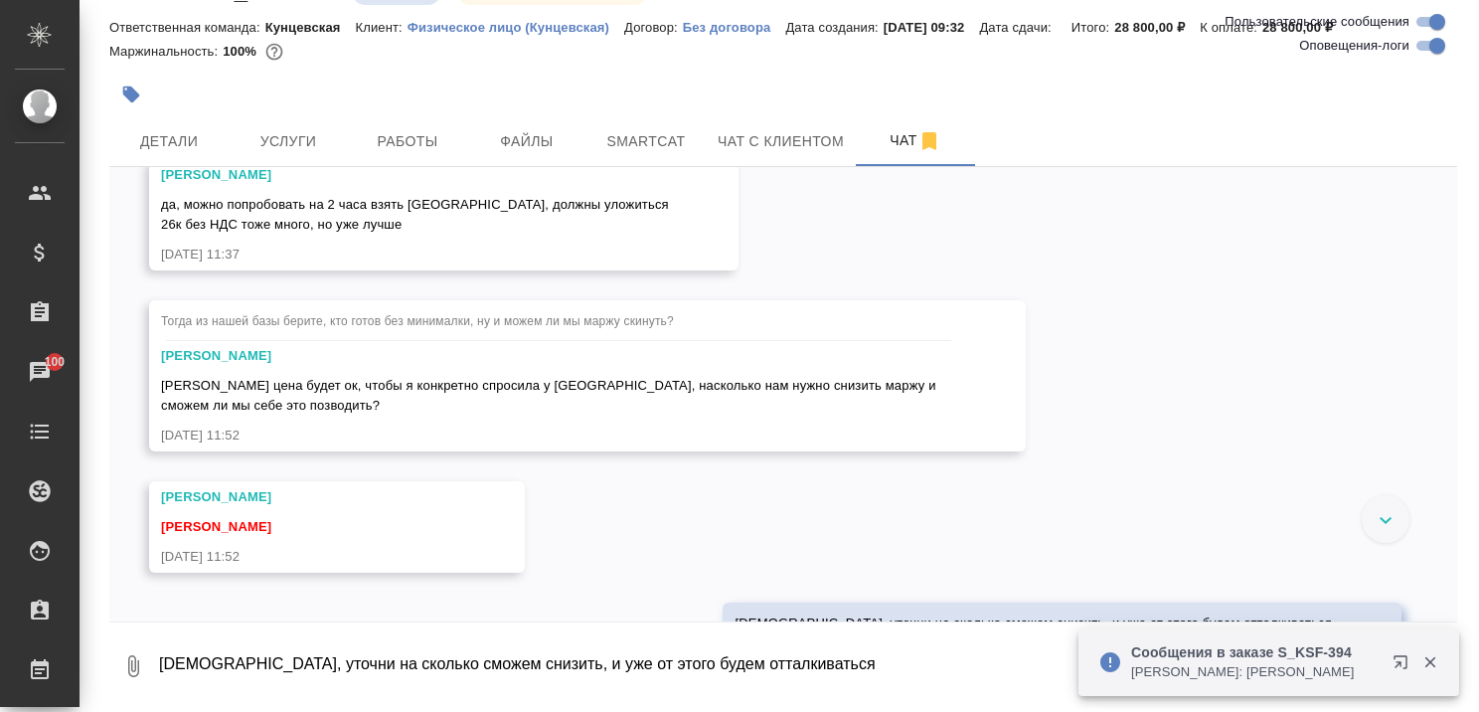
scroll to position [2191, 0]
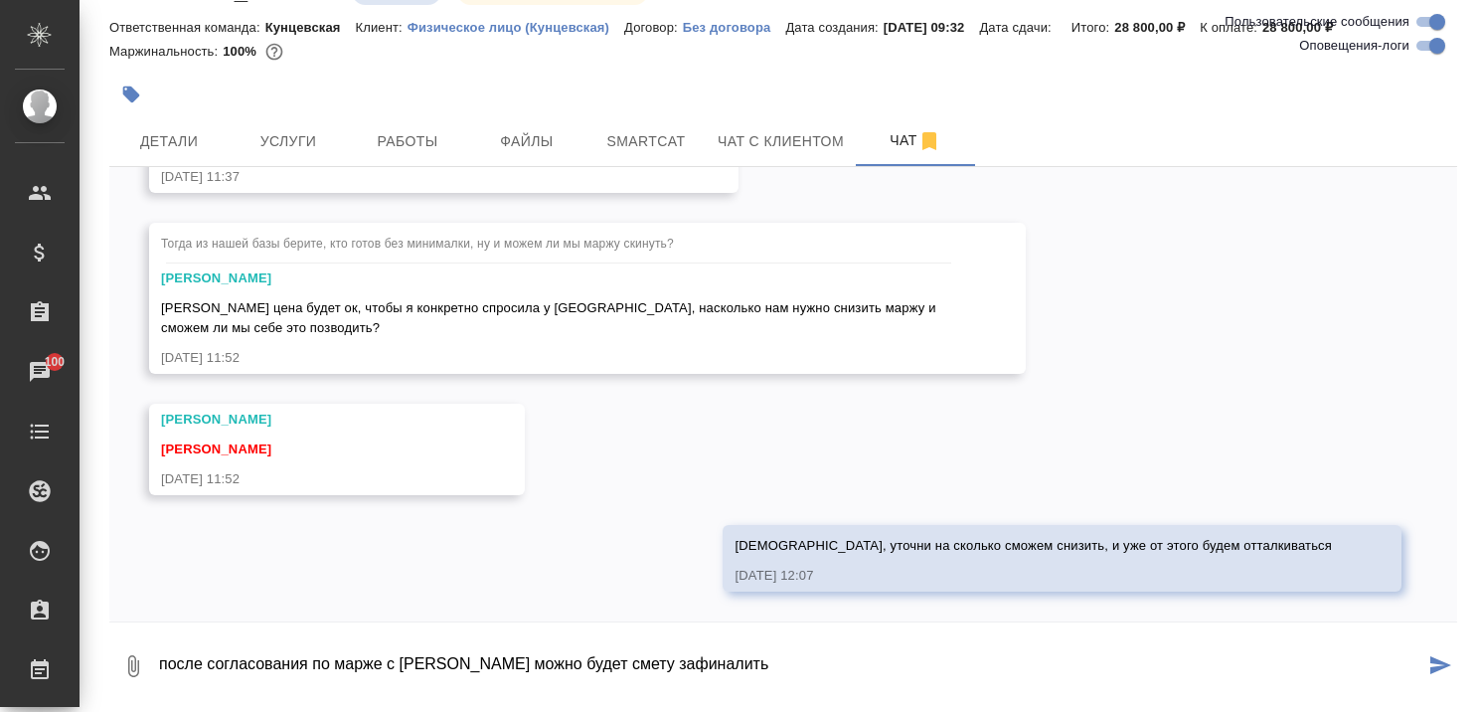
type textarea "после согласования по марже с [PERSON_NAME] можно будет смету зафиналить"
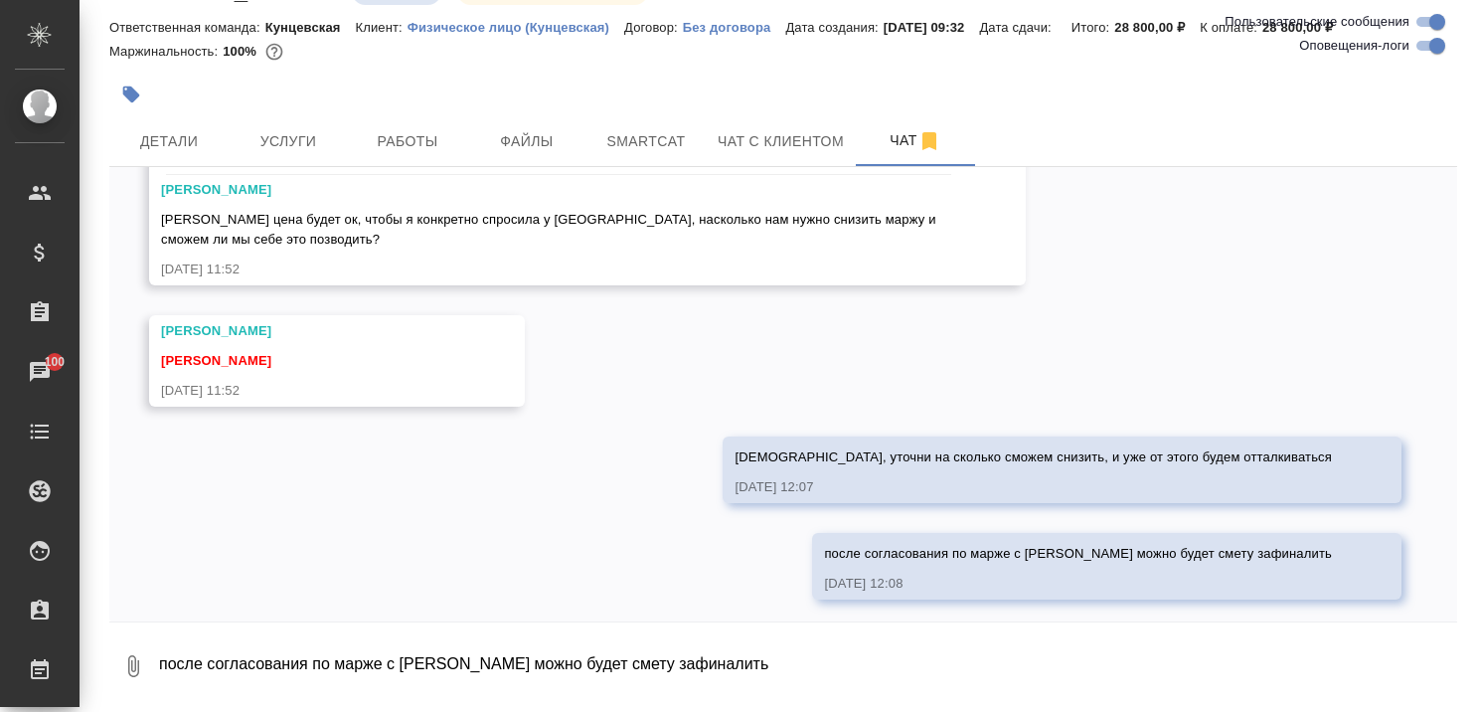
scroll to position [2287, 0]
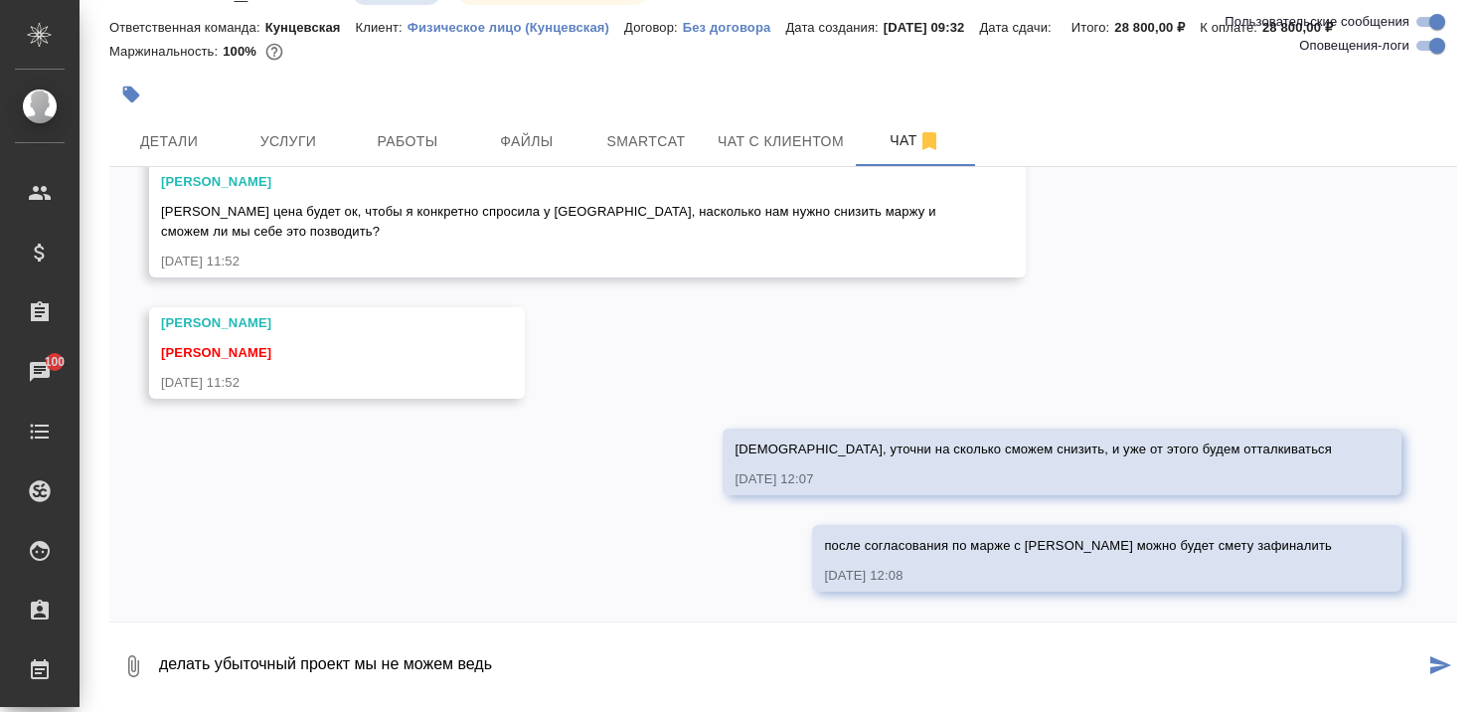
type textarea "делать убы точный проект мы не можем ведь"
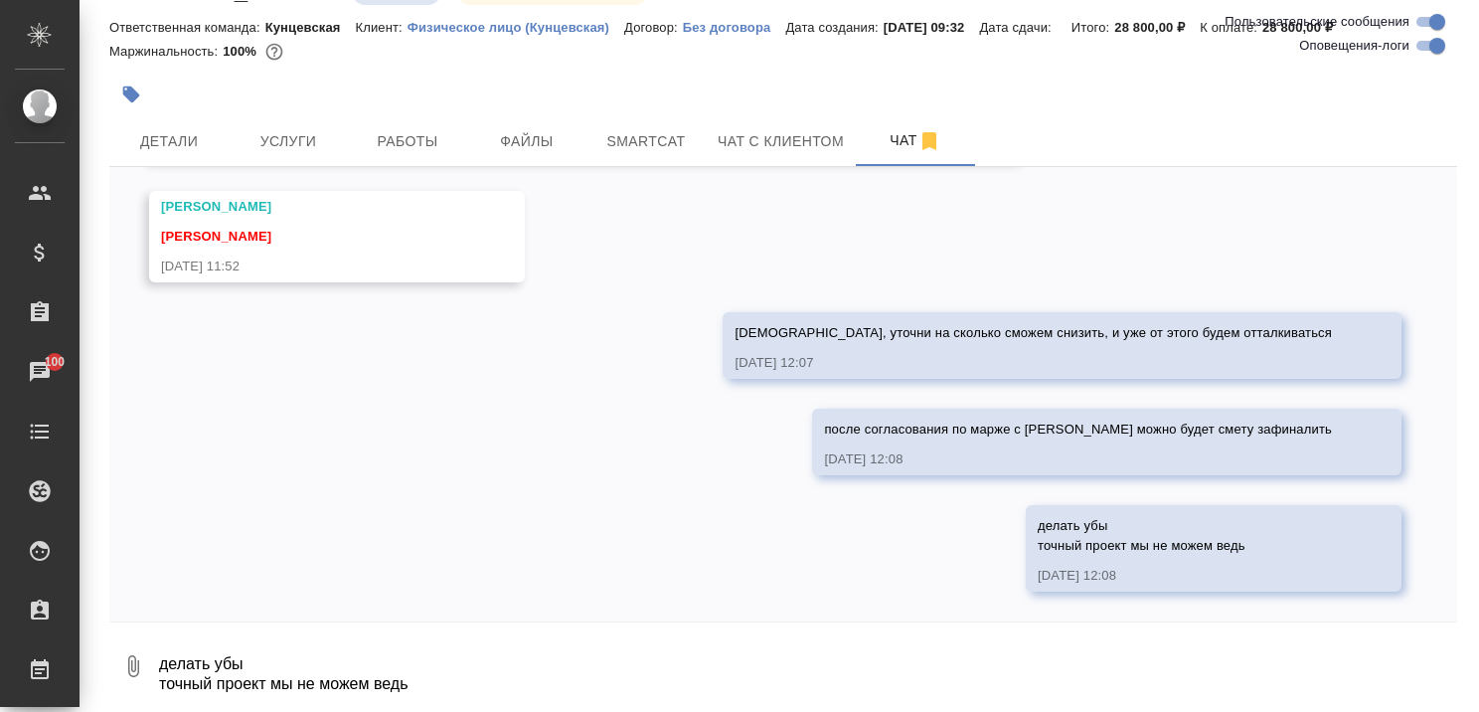
click at [446, 522] on div "16.09, [DATE] [PERSON_NAME] [PERSON_NAME] [PERSON_NAME], привет! Новый запросик…" at bounding box center [783, 394] width 1348 height 454
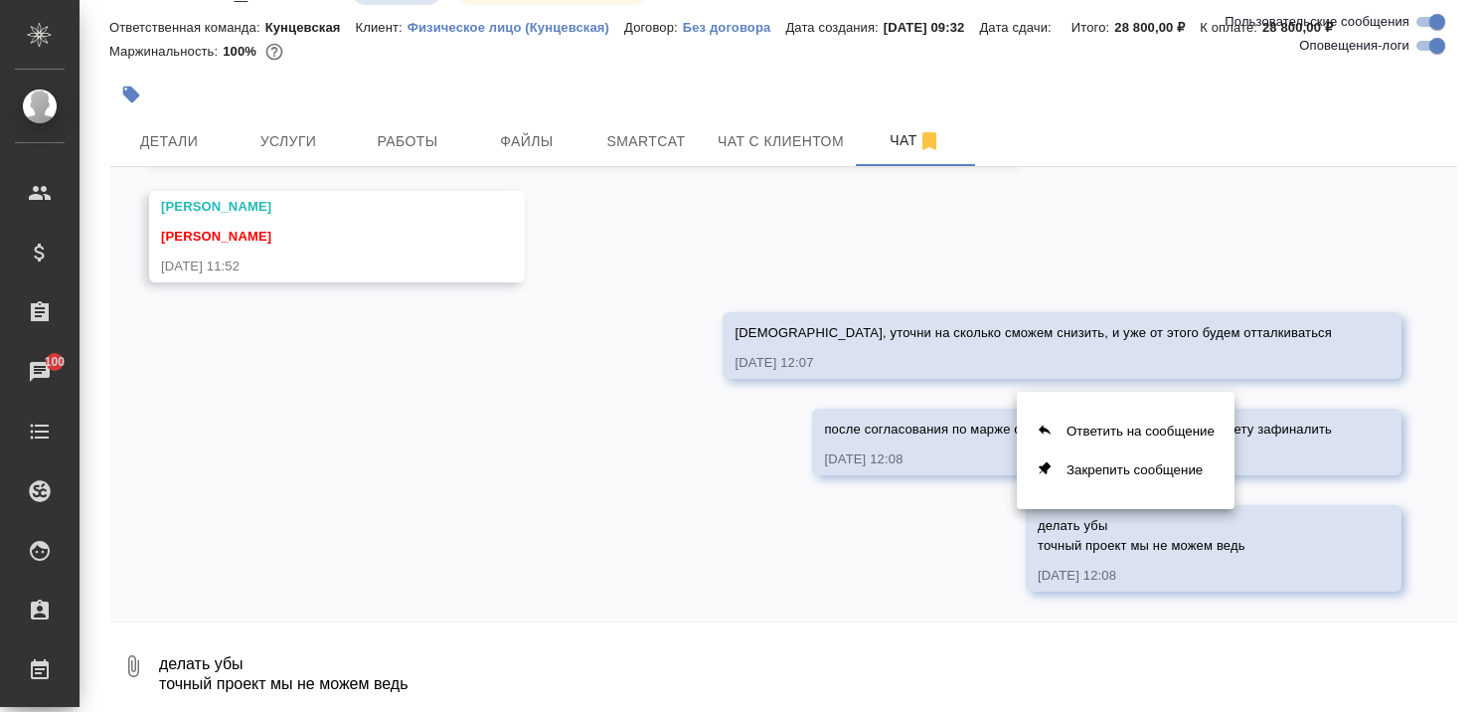
click at [616, 463] on div at bounding box center [739, 356] width 1479 height 712
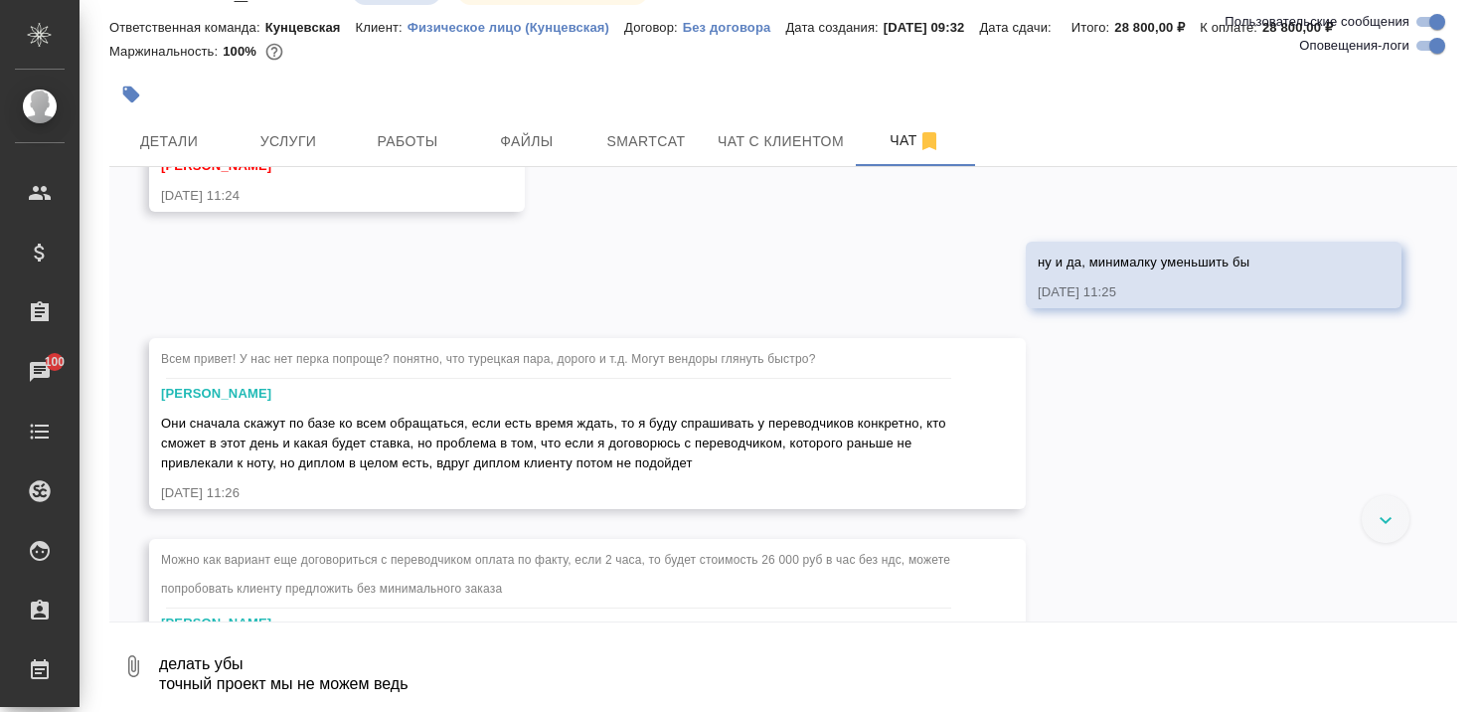
scroll to position [1210, 0]
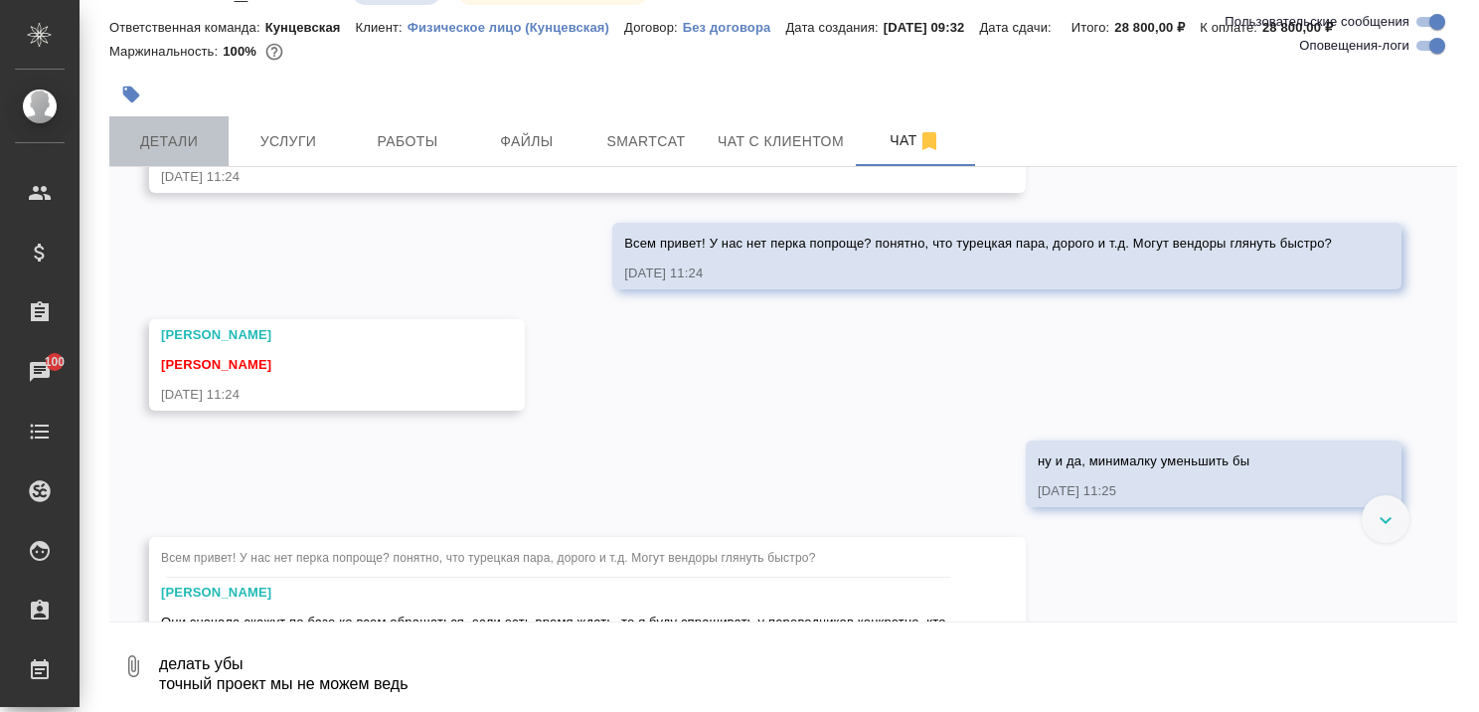
click at [187, 142] on span "Детали" at bounding box center [168, 141] width 95 height 25
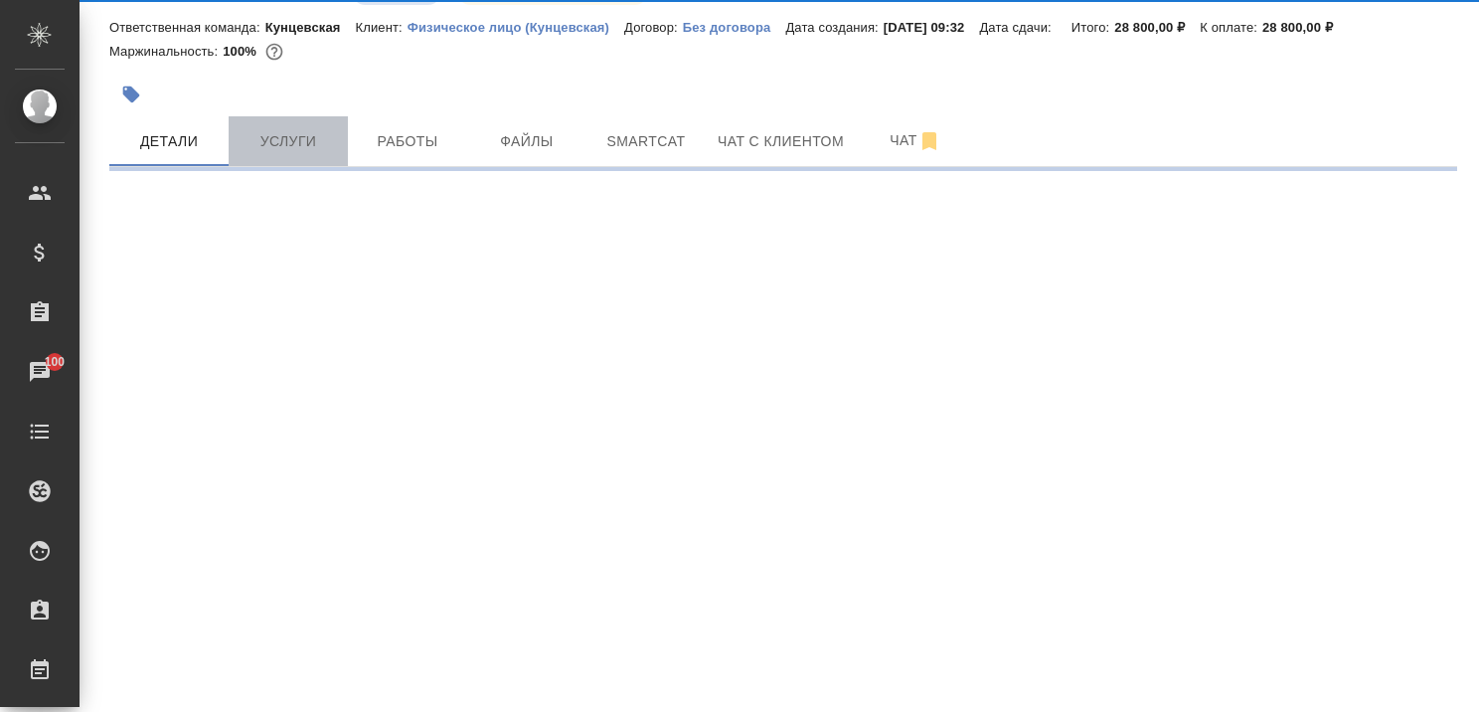
click at [292, 143] on span "Услуги" at bounding box center [288, 141] width 95 height 25
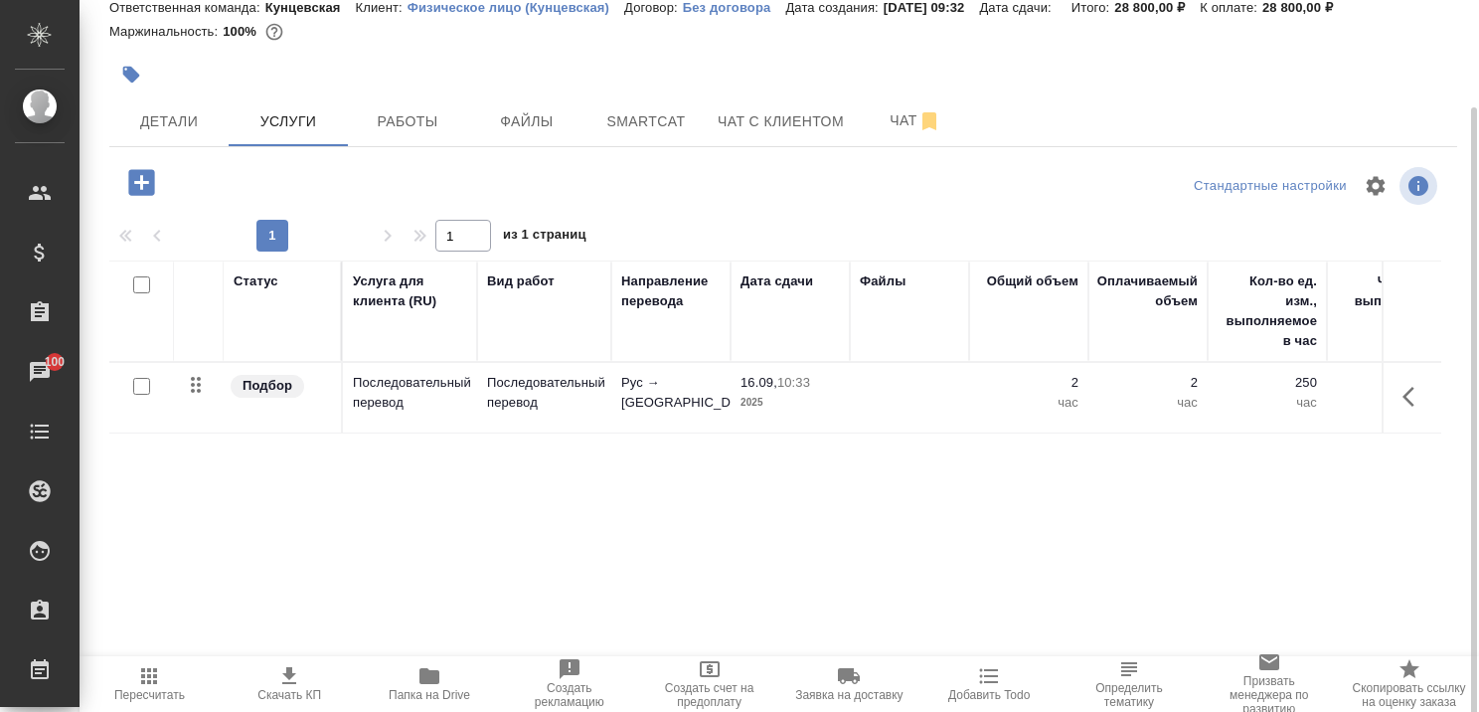
scroll to position [98, 0]
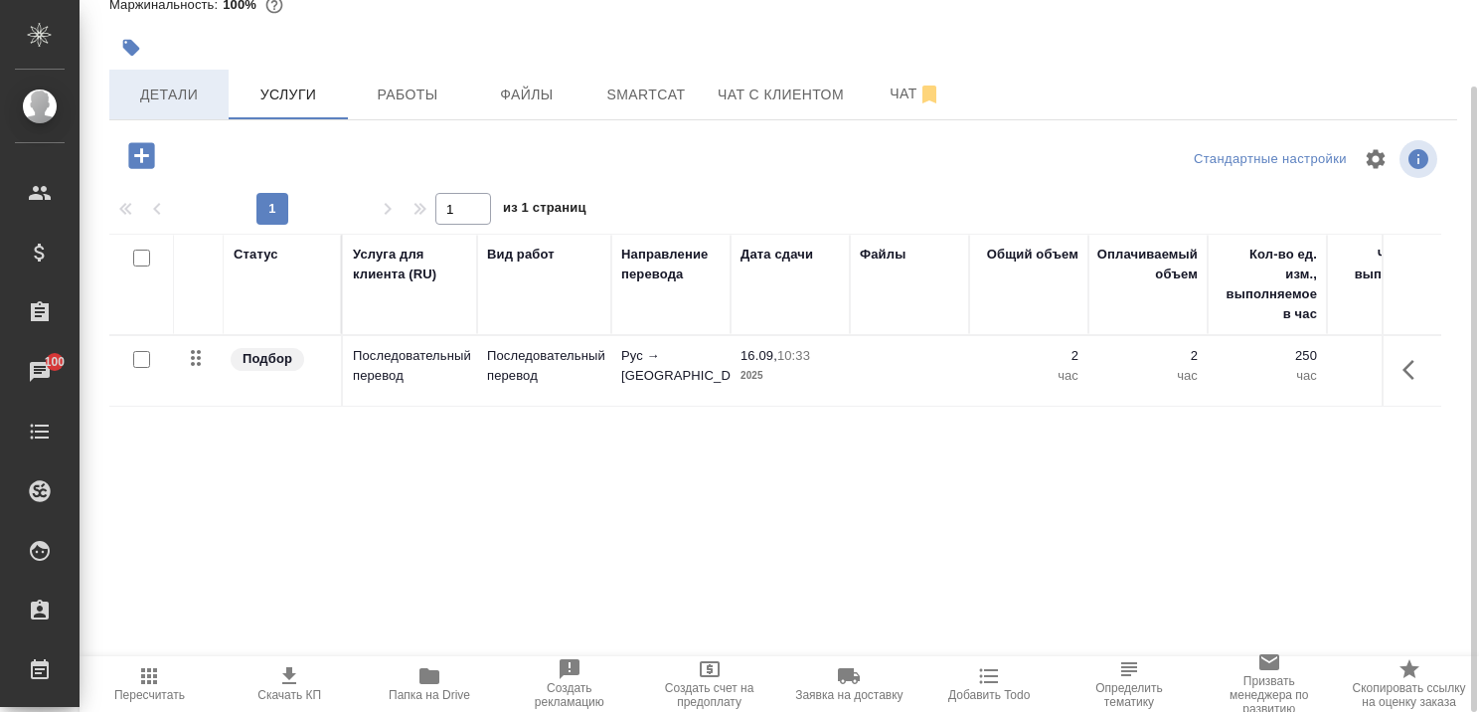
click at [164, 93] on span "Детали" at bounding box center [168, 95] width 95 height 25
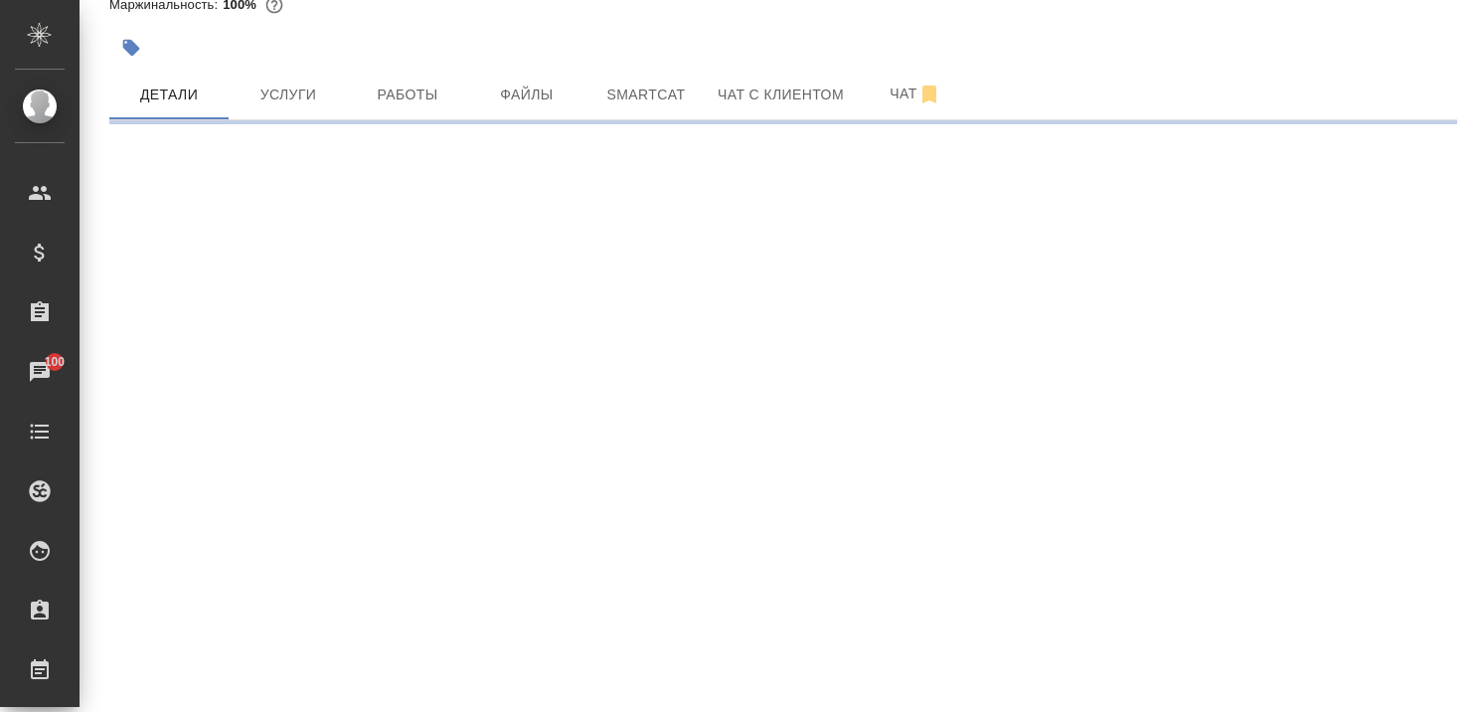
select select "RU"
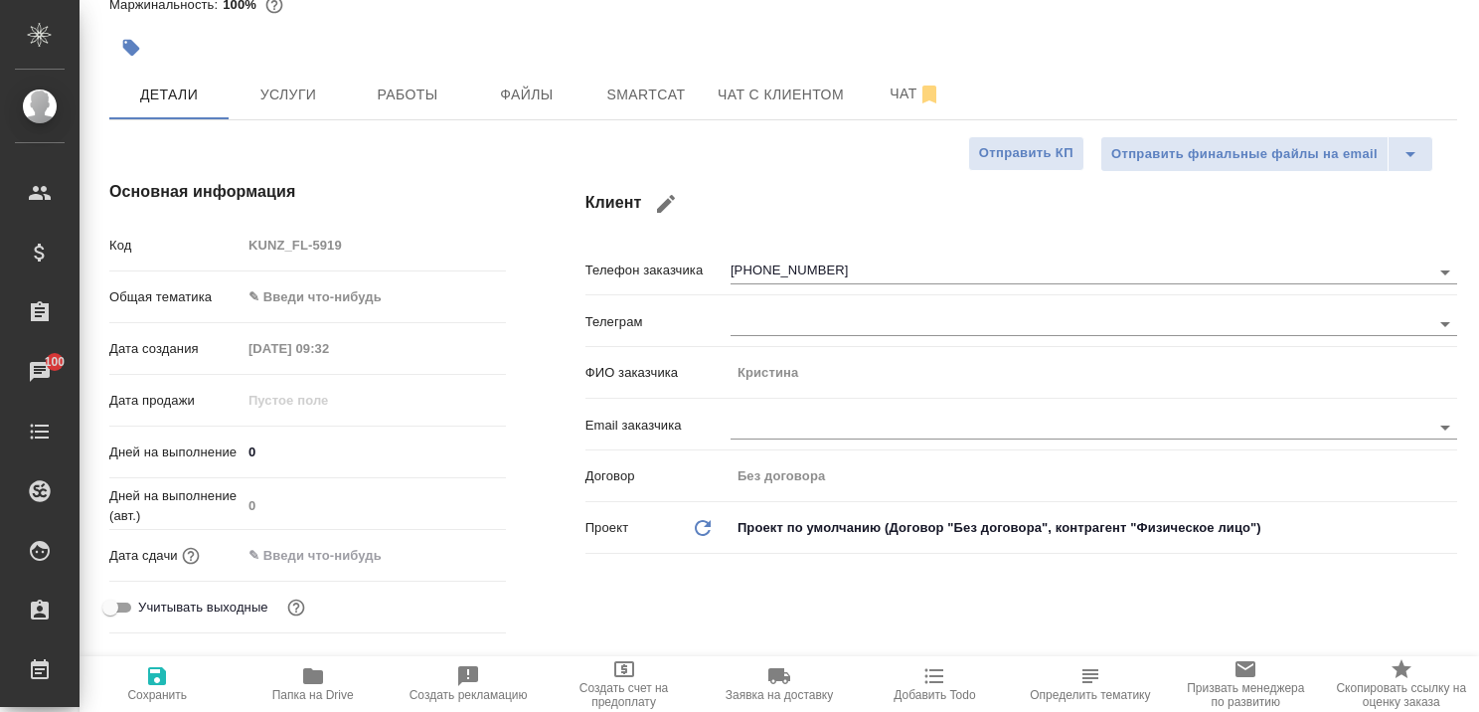
type textarea "x"
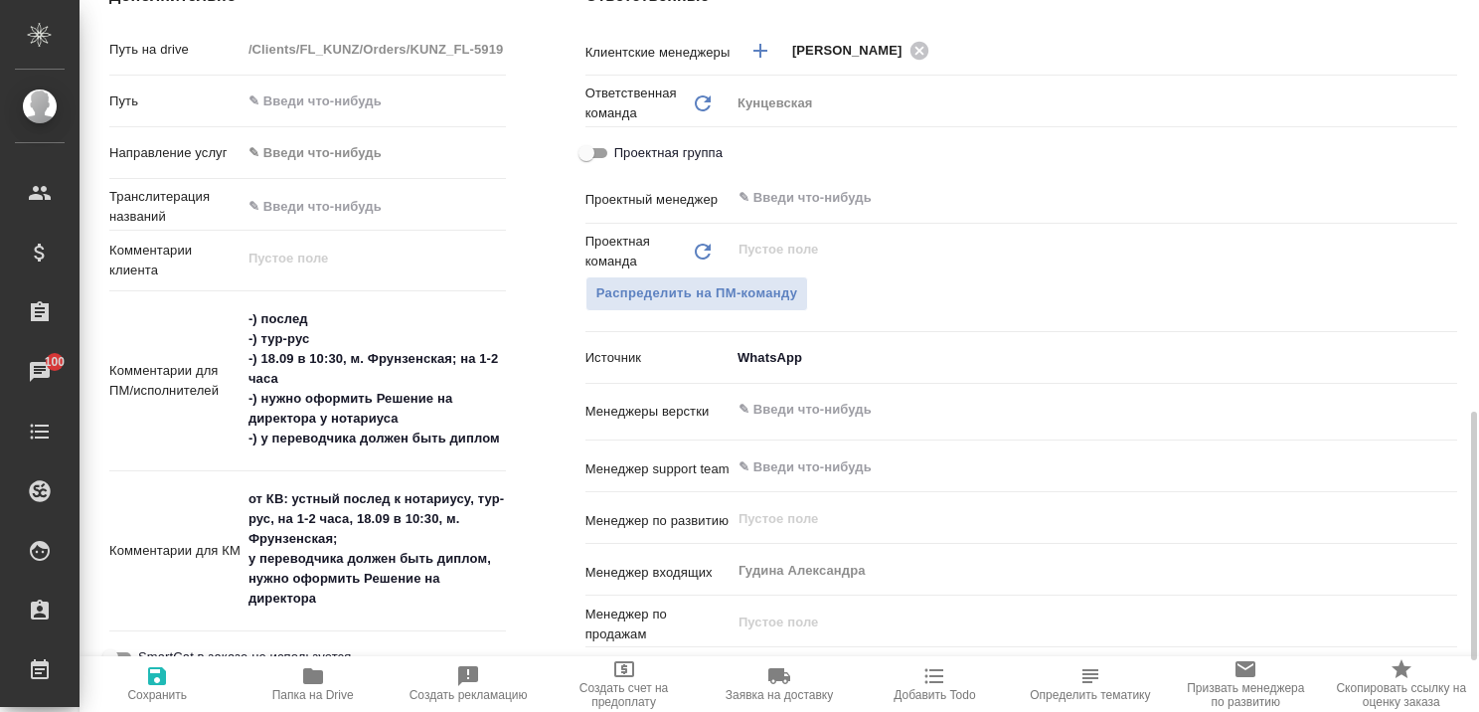
scroll to position [895, 0]
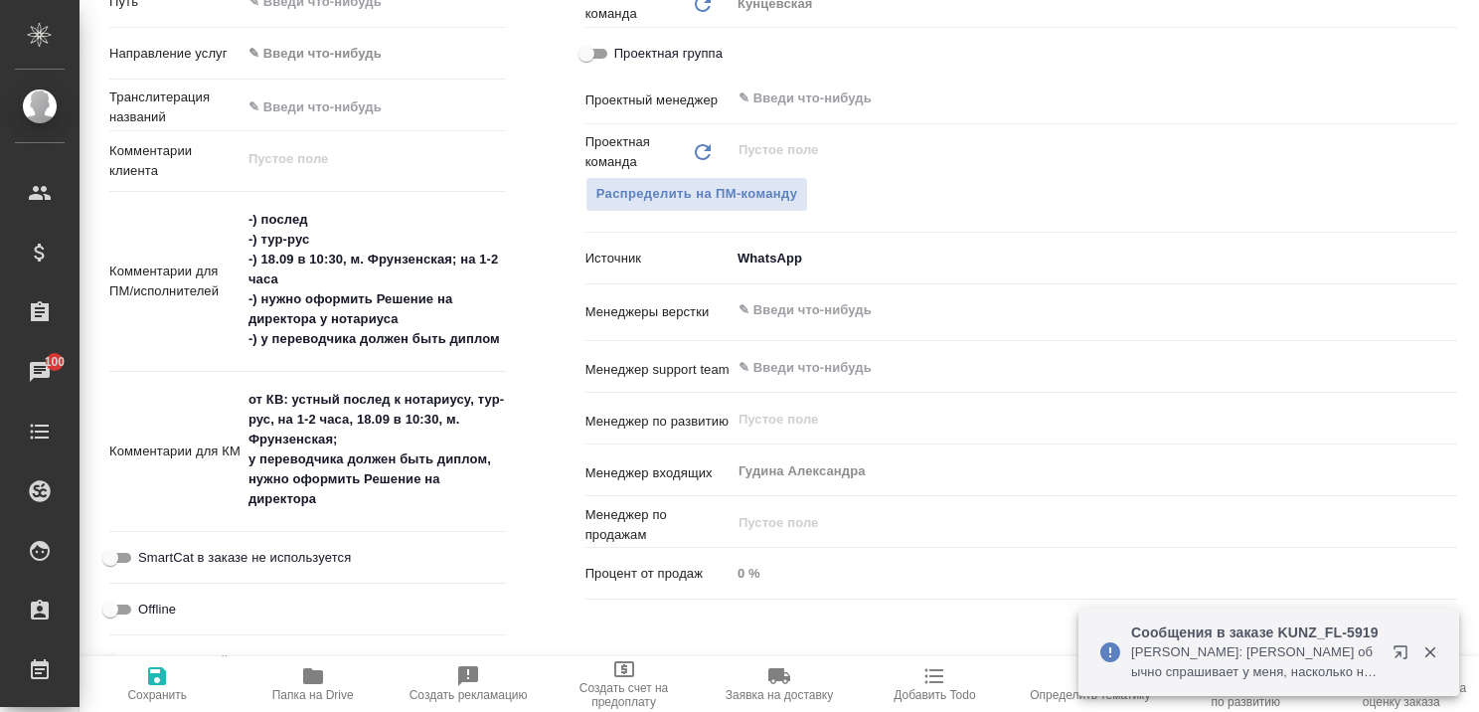
click at [1402, 649] on icon "button" at bounding box center [1405, 656] width 24 height 24
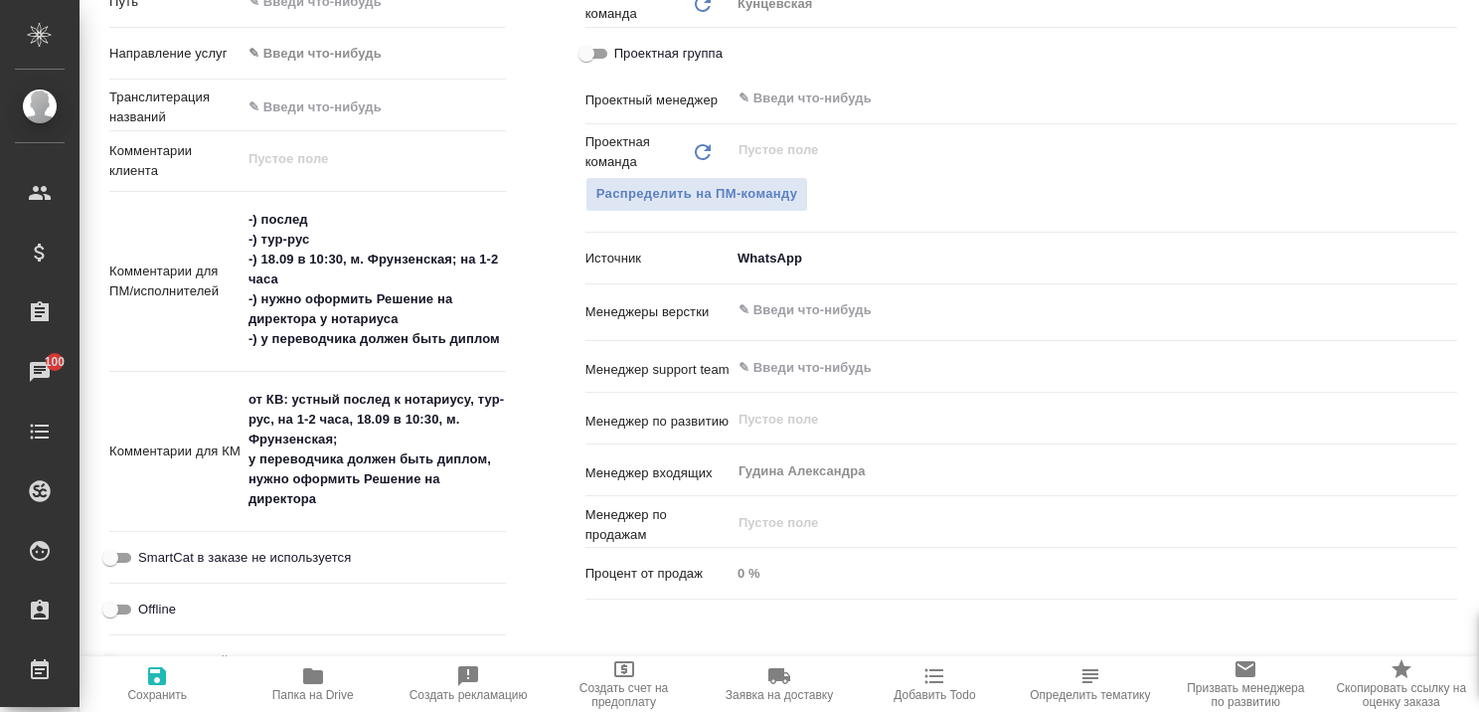
type textarea "x"
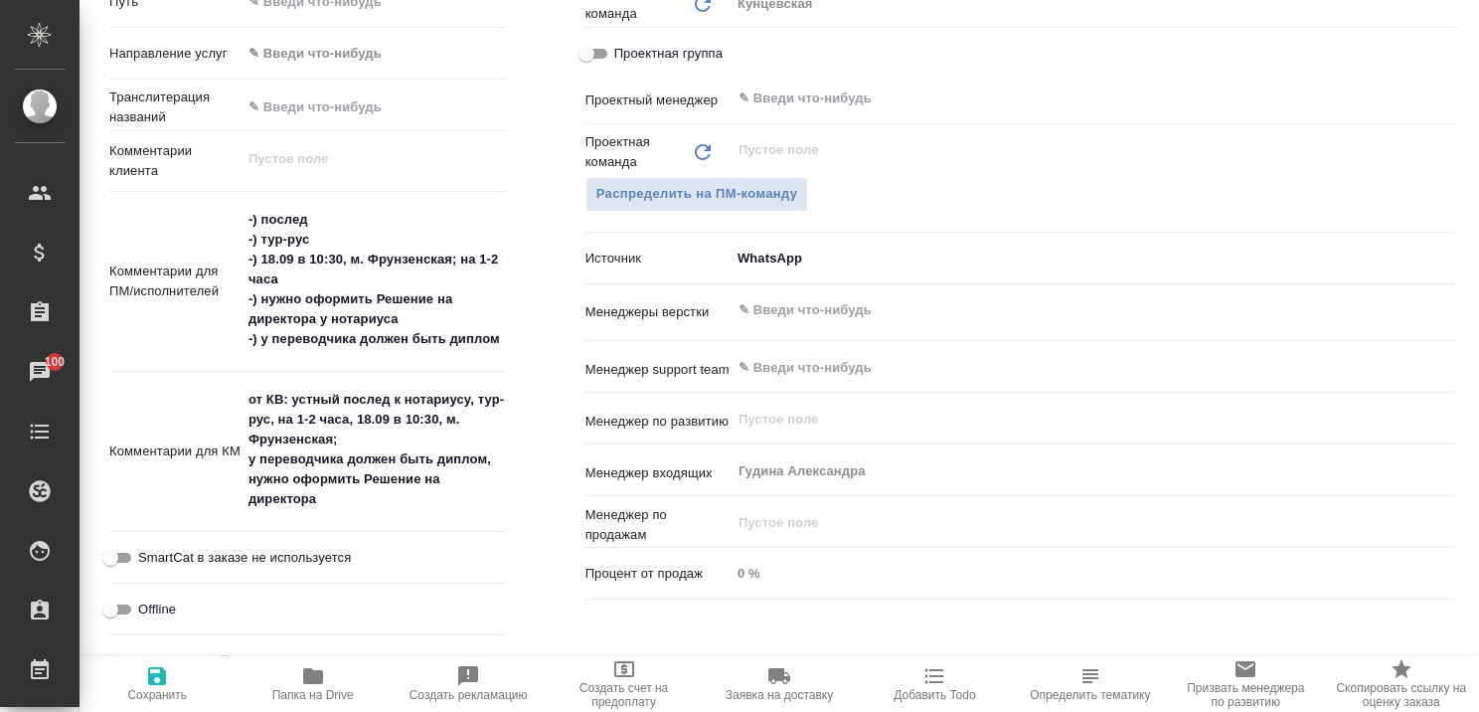
type textarea "x"
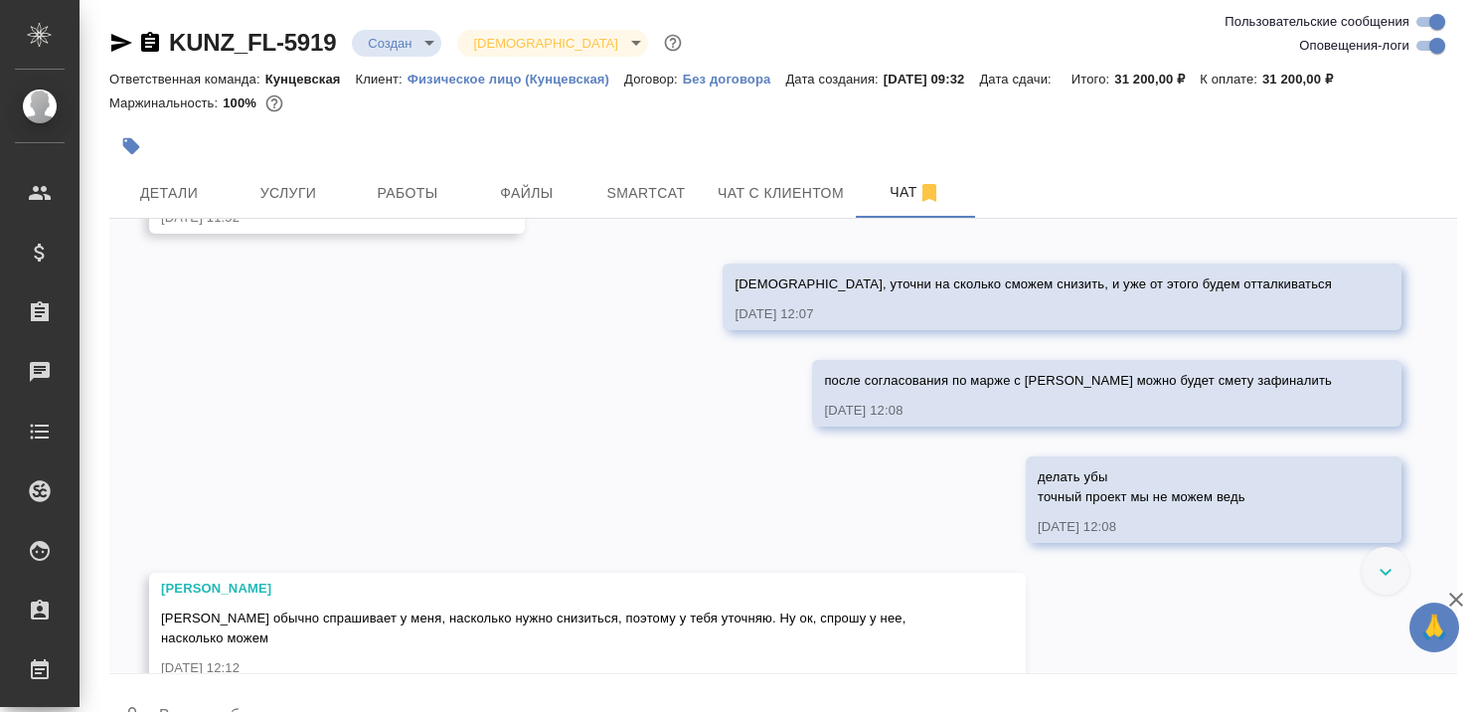
scroll to position [2489, 0]
drag, startPoint x: 1452, startPoint y: 591, endPoint x: 1408, endPoint y: 616, distance: 50.8
click at [1452, 593] on icon "button" at bounding box center [1457, 600] width 24 height 24
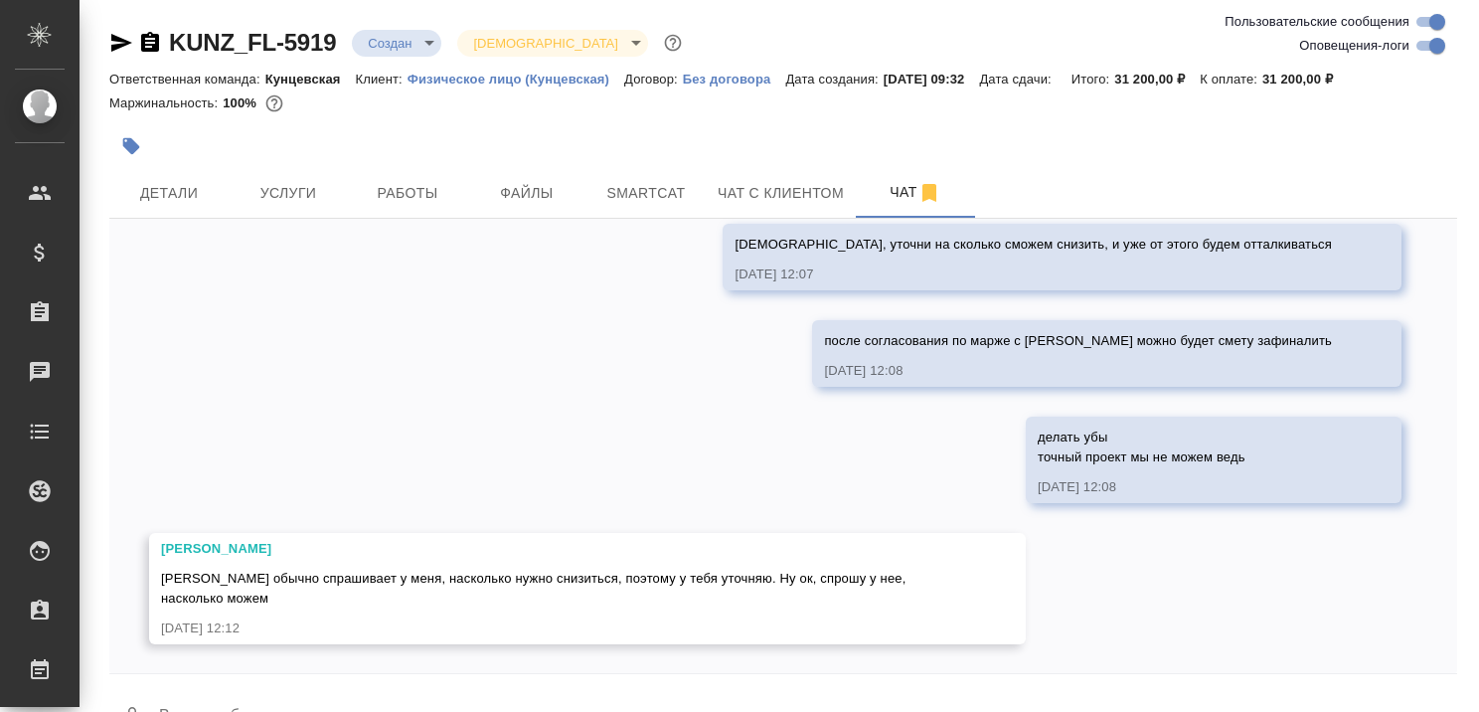
scroll to position [2545, 0]
click at [514, 676] on div at bounding box center [783, 679] width 1348 height 10
click at [412, 676] on div at bounding box center [783, 679] width 1348 height 10
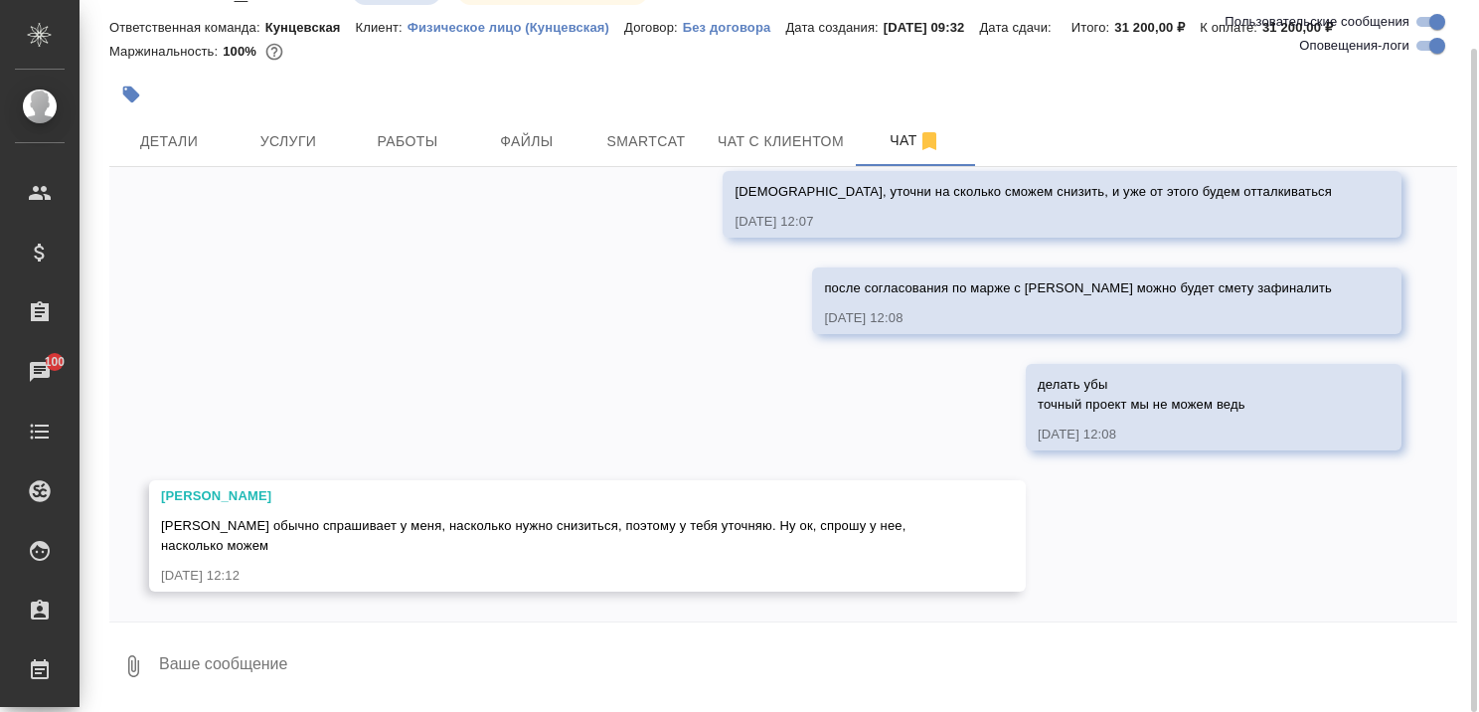
click at [402, 642] on textarea at bounding box center [807, 666] width 1301 height 68
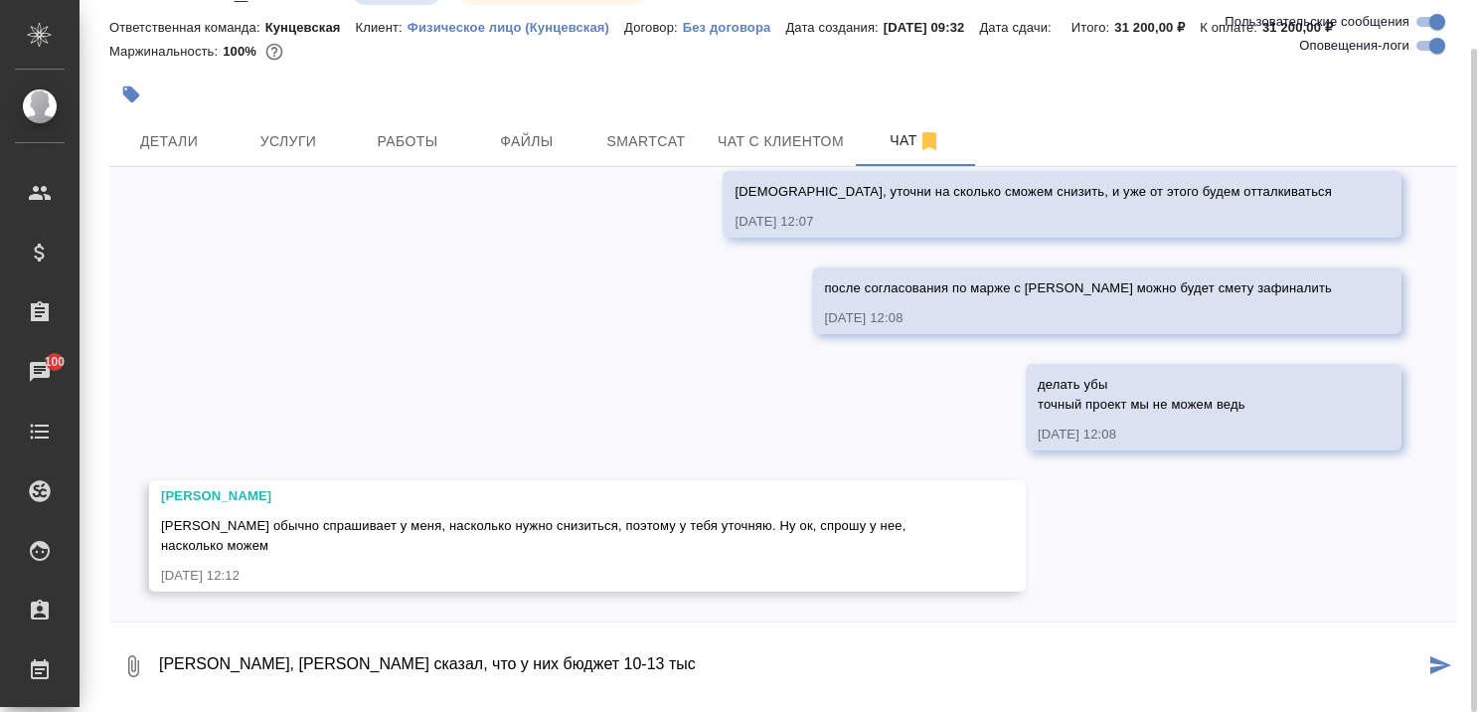
type textarea "[PERSON_NAME], [PERSON_NAME] сказал, что у них бюджет 10-13 тыс"
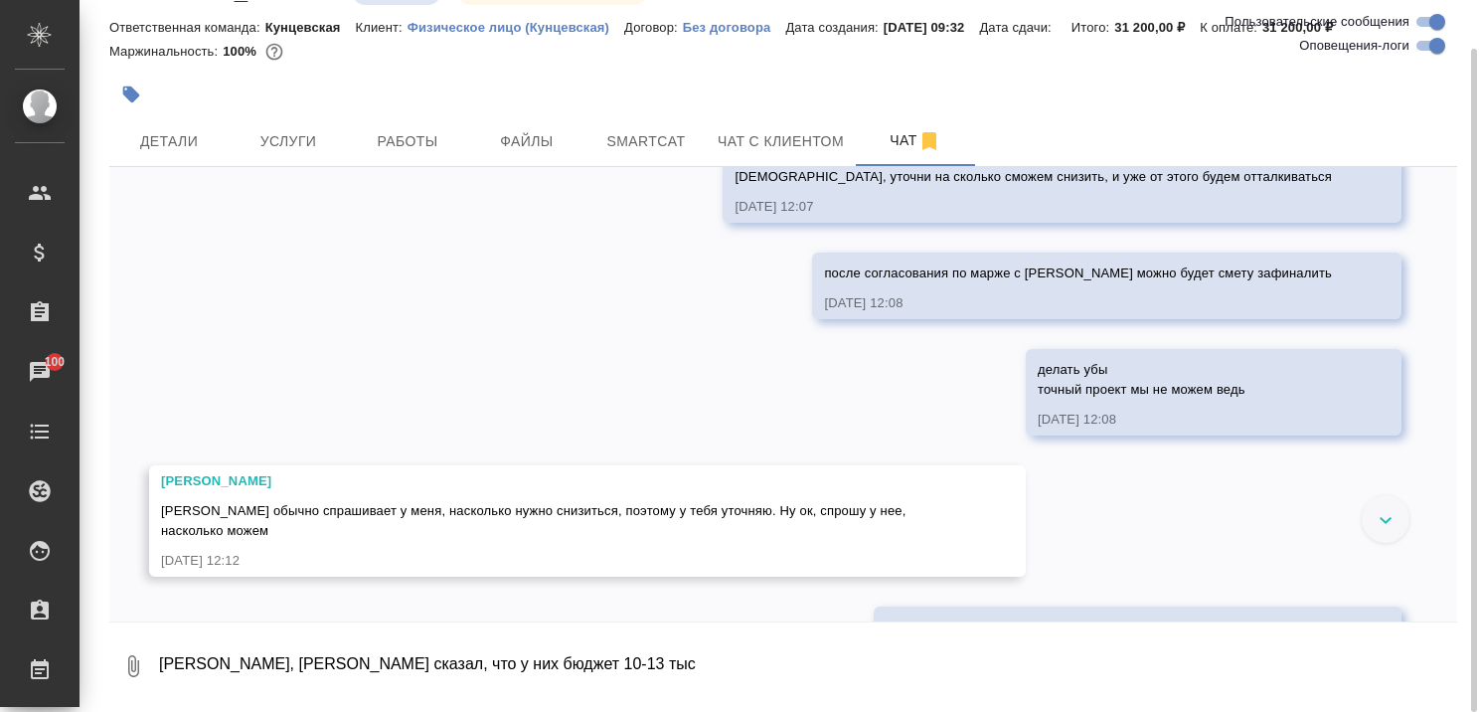
scroll to position [2641, 0]
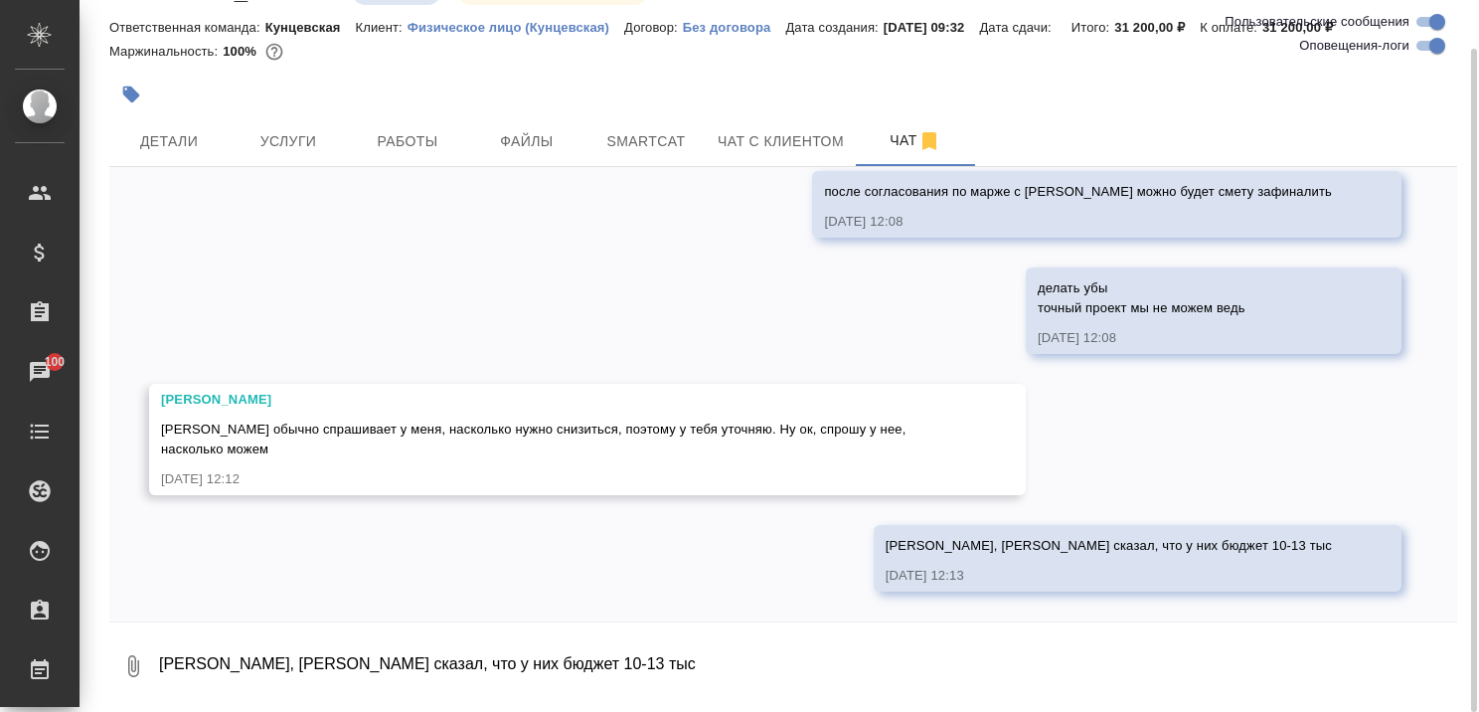
click at [230, 660] on textarea "[PERSON_NAME], [PERSON_NAME] сказал, что у них бюджет 10-13 тыс" at bounding box center [807, 666] width 1301 height 68
click at [167, 561] on div "16.09, [DATE] [PERSON_NAME] [PERSON_NAME] [PERSON_NAME], привет! Новый запросик…" at bounding box center [783, 394] width 1348 height 454
click at [351, 651] on textarea "[PERSON_NAME], [PERSON_NAME] сказал, что у них бюджет 10-13 тыс" at bounding box center [807, 666] width 1301 height 68
type textarea "Это если мы студента найдем только"
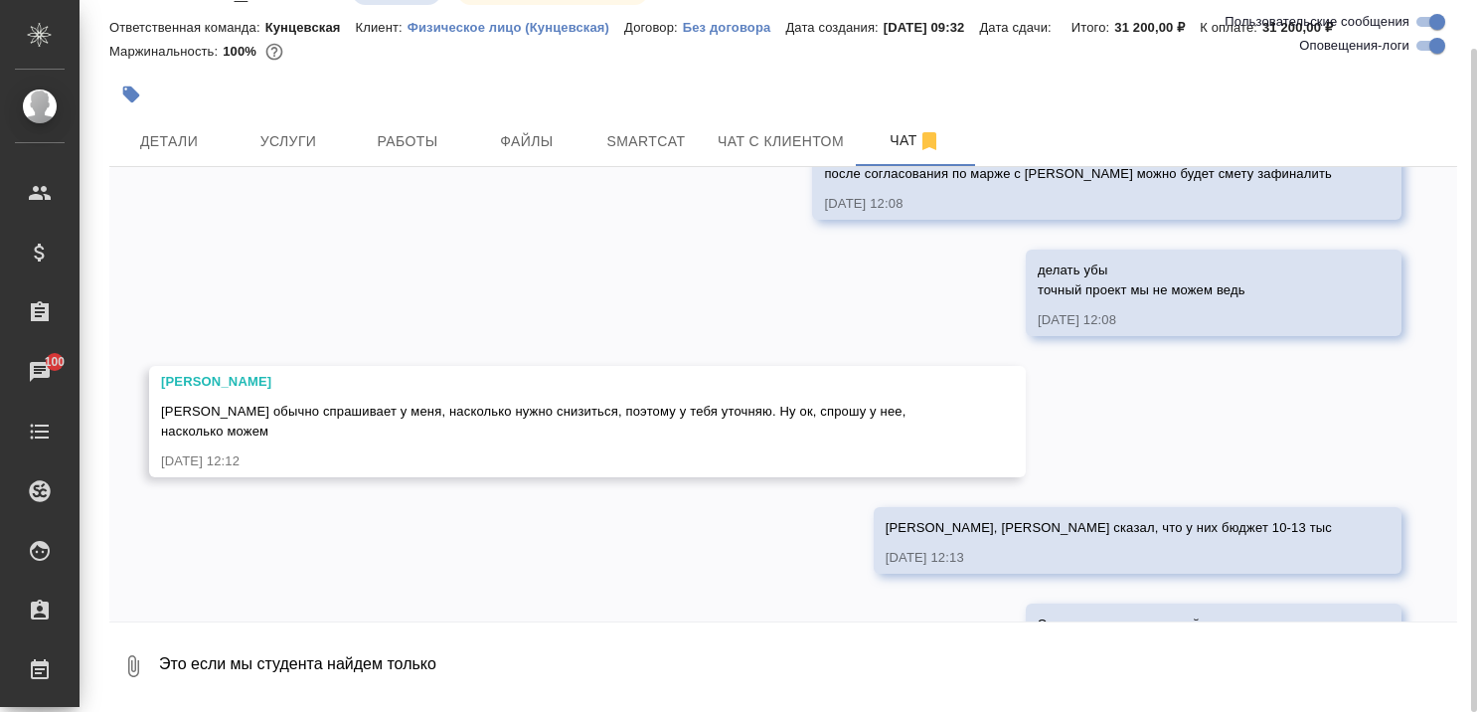
scroll to position [2737, 0]
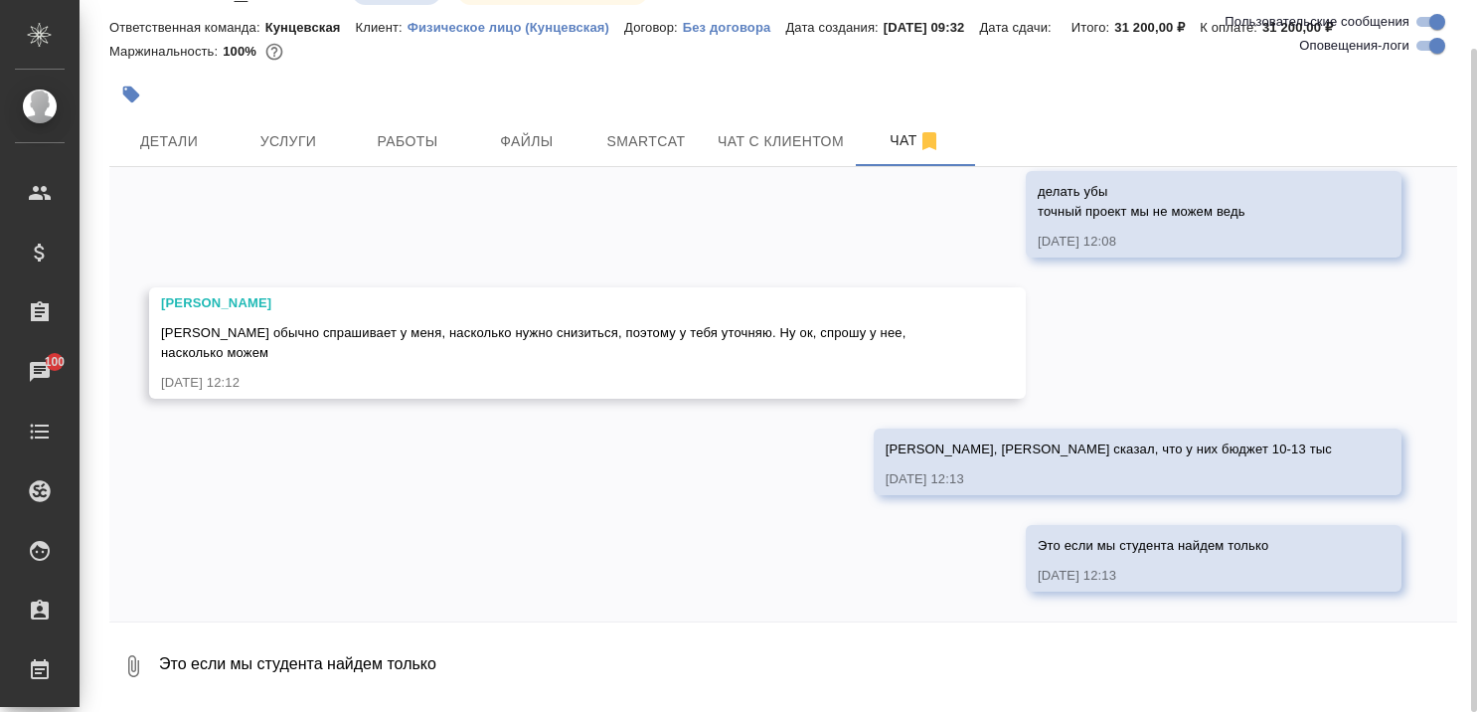
click at [605, 643] on textarea "Это если мы студента найдем только" at bounding box center [807, 666] width 1301 height 68
type textarea "сможем?"
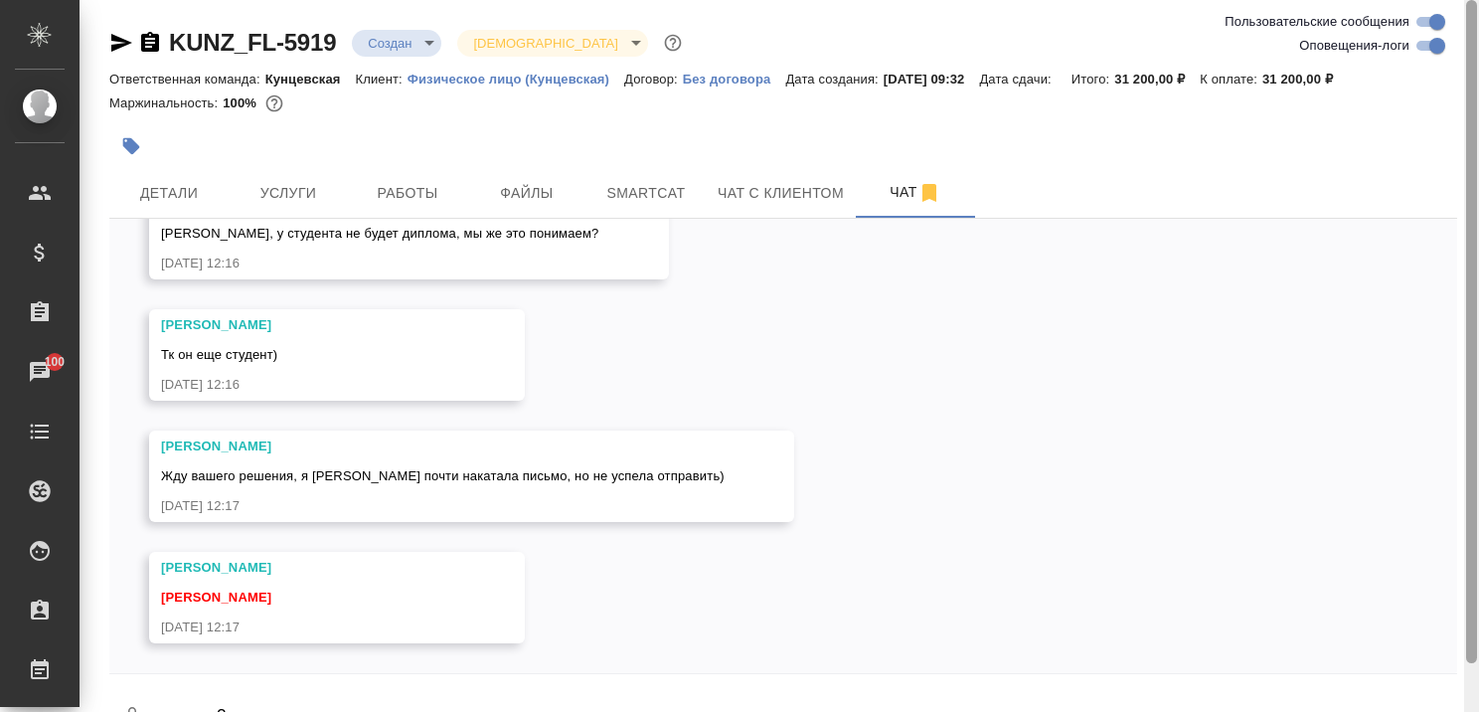
scroll to position [52, 0]
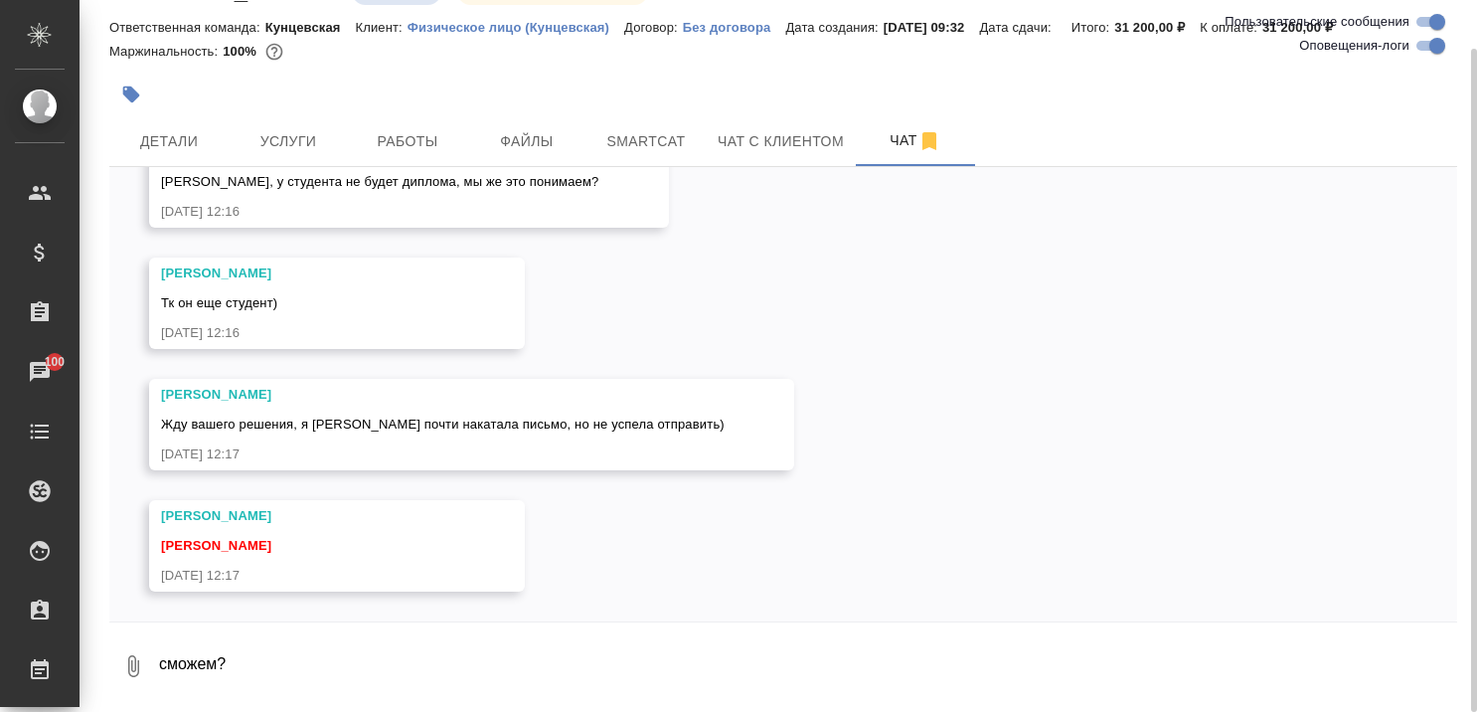
click at [359, 640] on textarea "сможем?" at bounding box center [807, 666] width 1301 height 68
type textarea "[PERSON_NAME], а у вчерашнего студента"
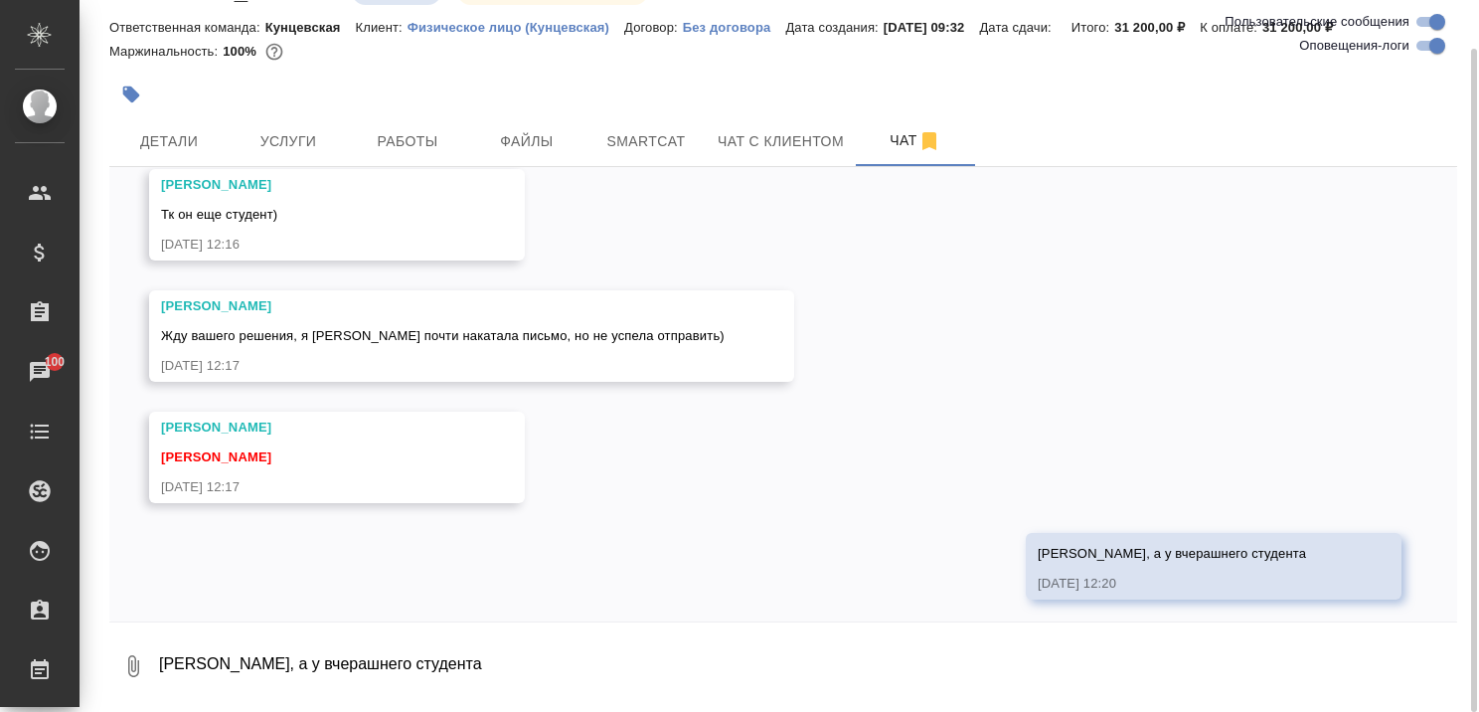
scroll to position [3416, 0]
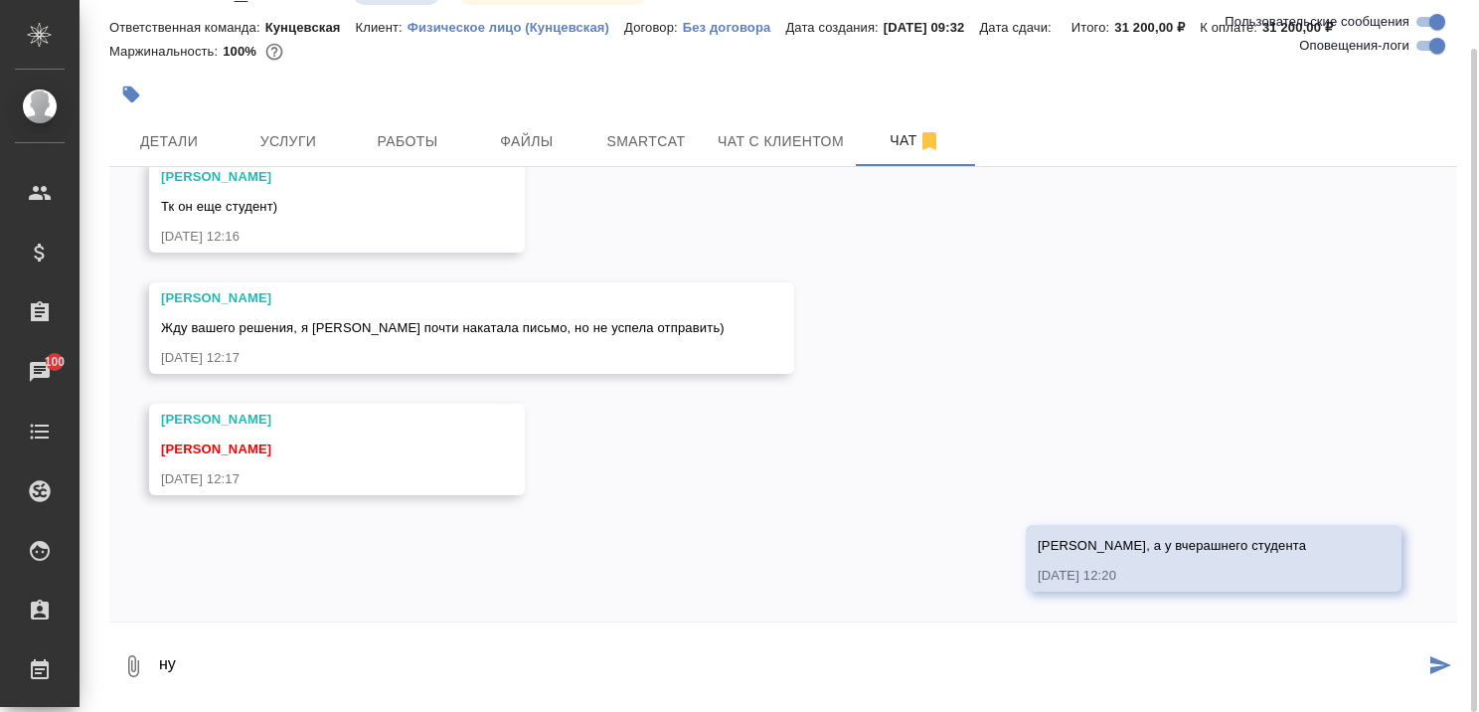
type textarea "н"
type textarea "м"
type textarea "т"
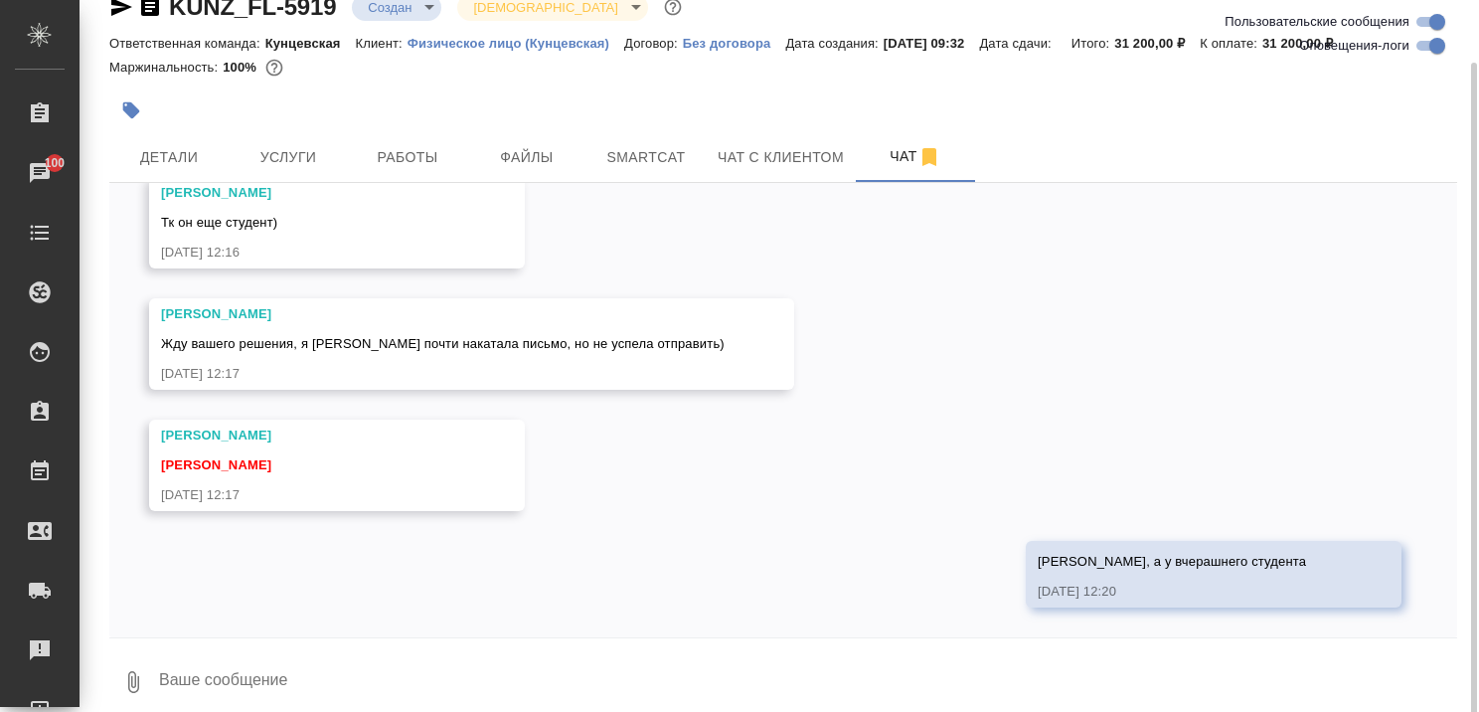
scroll to position [52, 0]
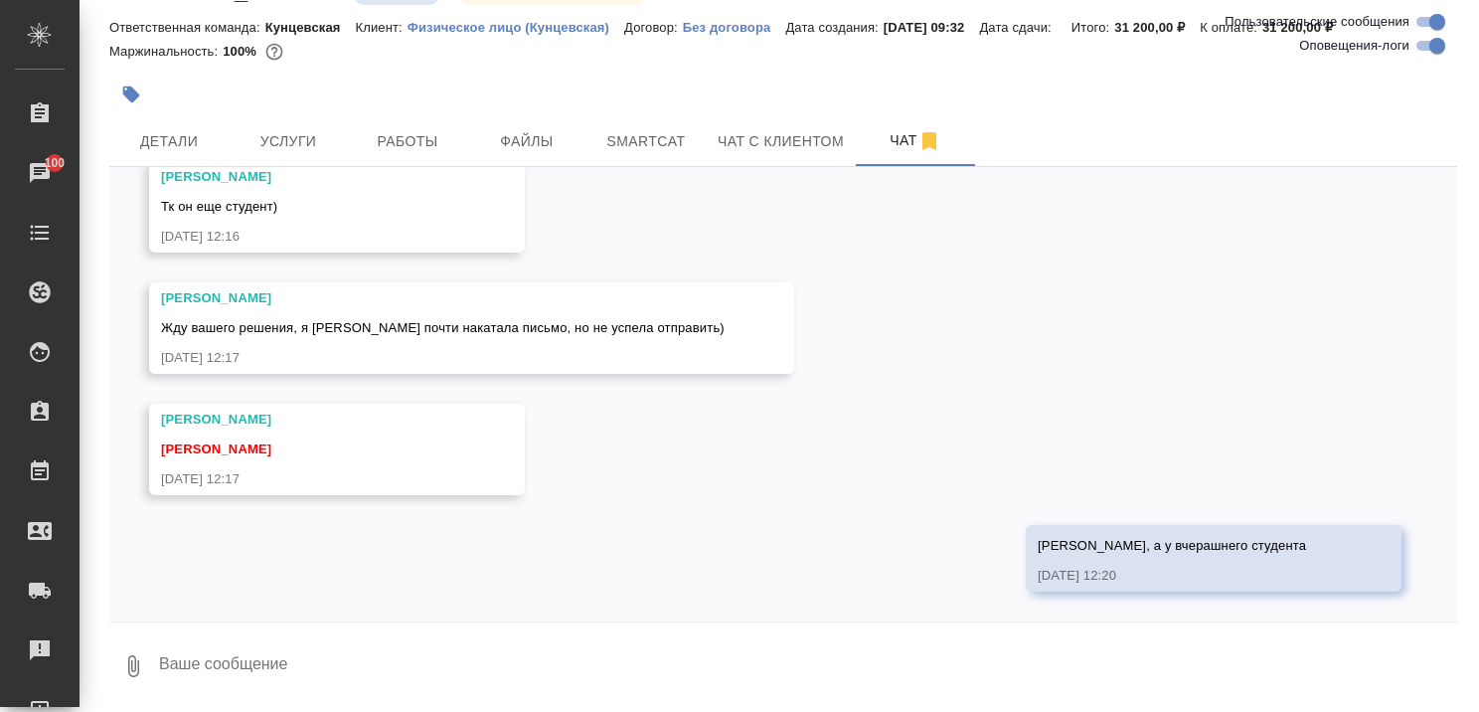
click at [373, 653] on textarea at bounding box center [807, 666] width 1301 height 68
click at [374, 661] on textarea at bounding box center [807, 666] width 1301 height 68
type textarea "Р"
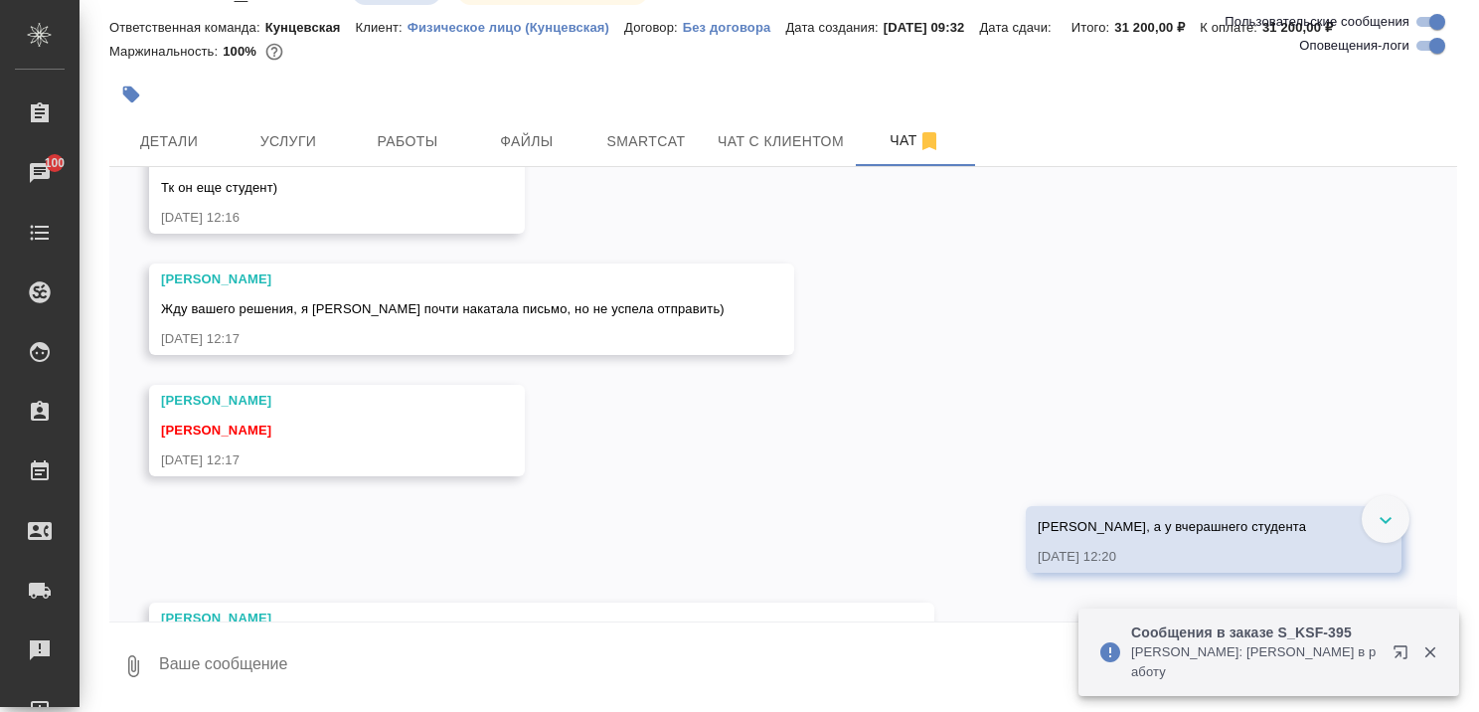
scroll to position [3537, 0]
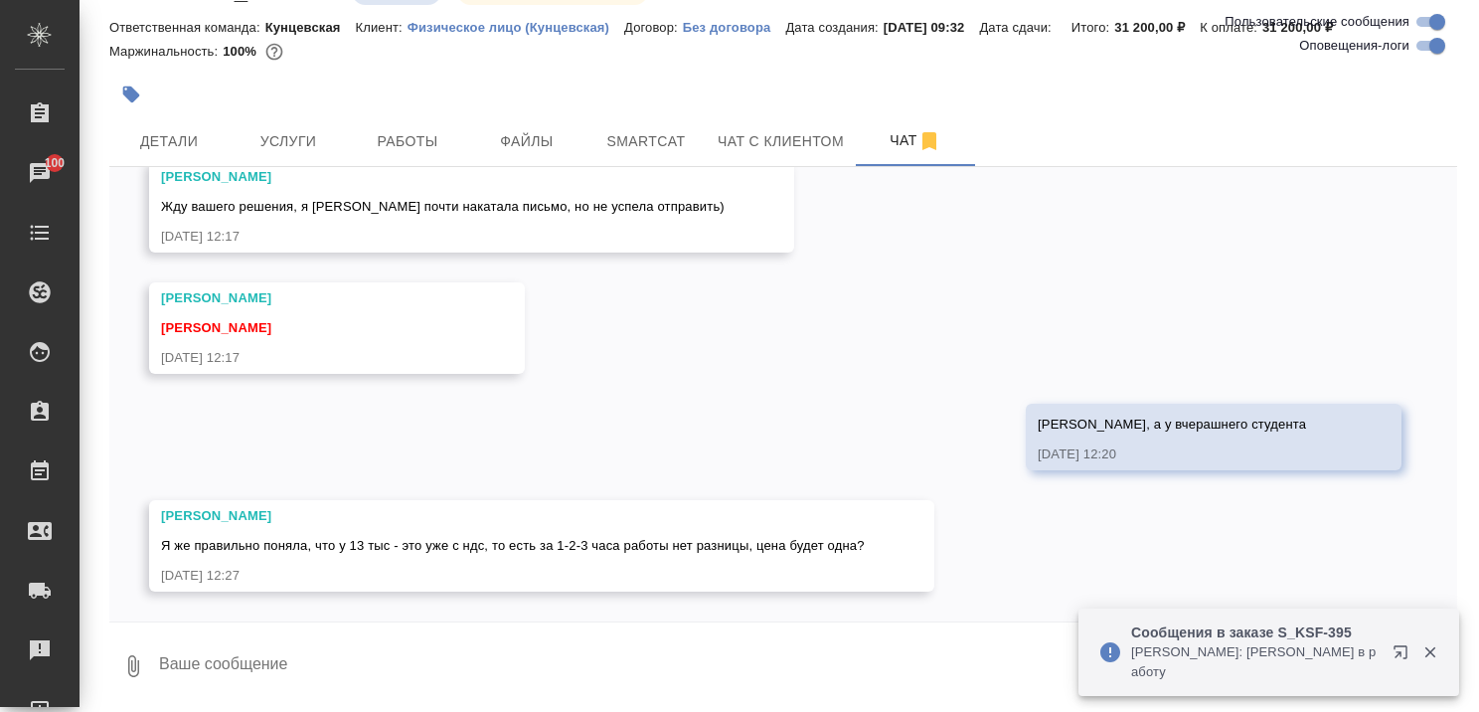
click at [692, 625] on div at bounding box center [783, 627] width 1348 height 10
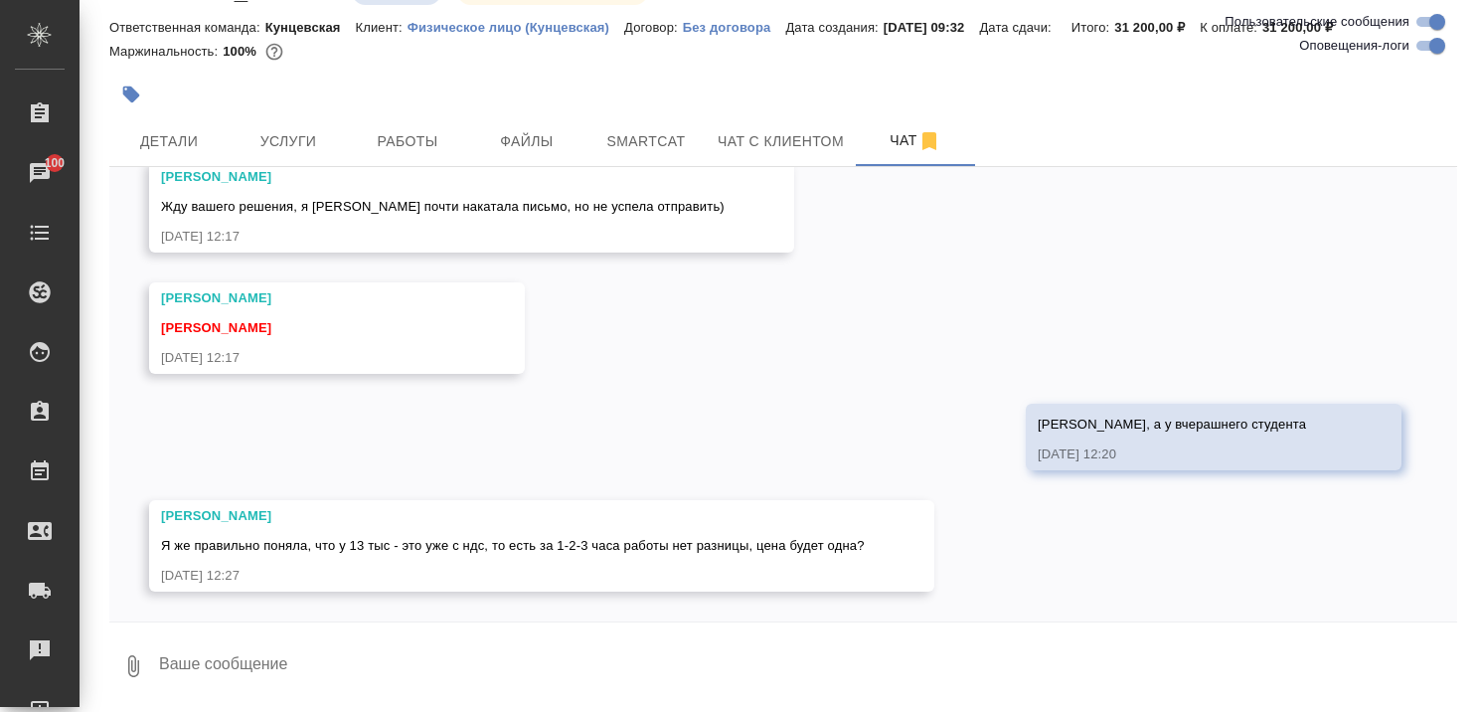
click at [651, 637] on textarea at bounding box center [807, 666] width 1301 height 68
type textarea "да, это весь бюджет, с ндс, 10-13 они ориентируются"
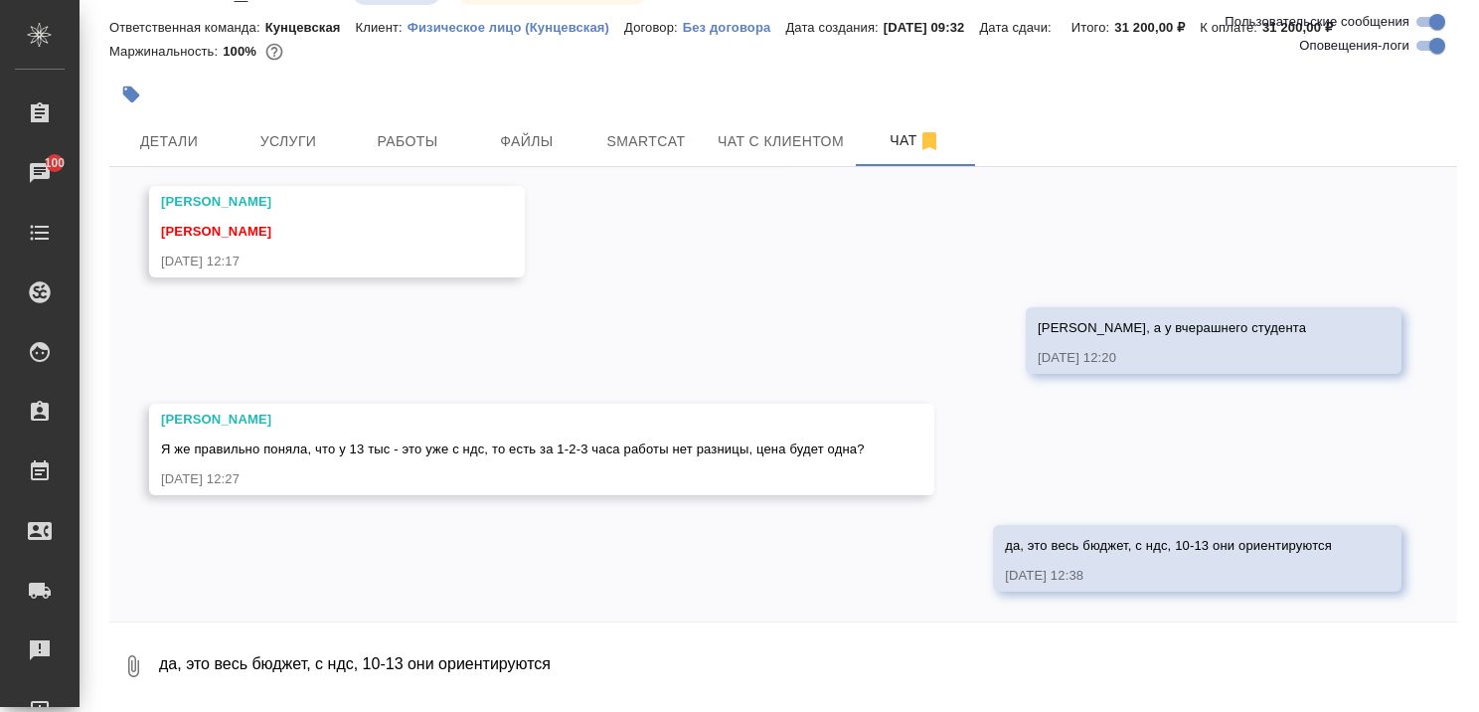
scroll to position [3634, 0]
